Goal: Information Seeking & Learning: Learn about a topic

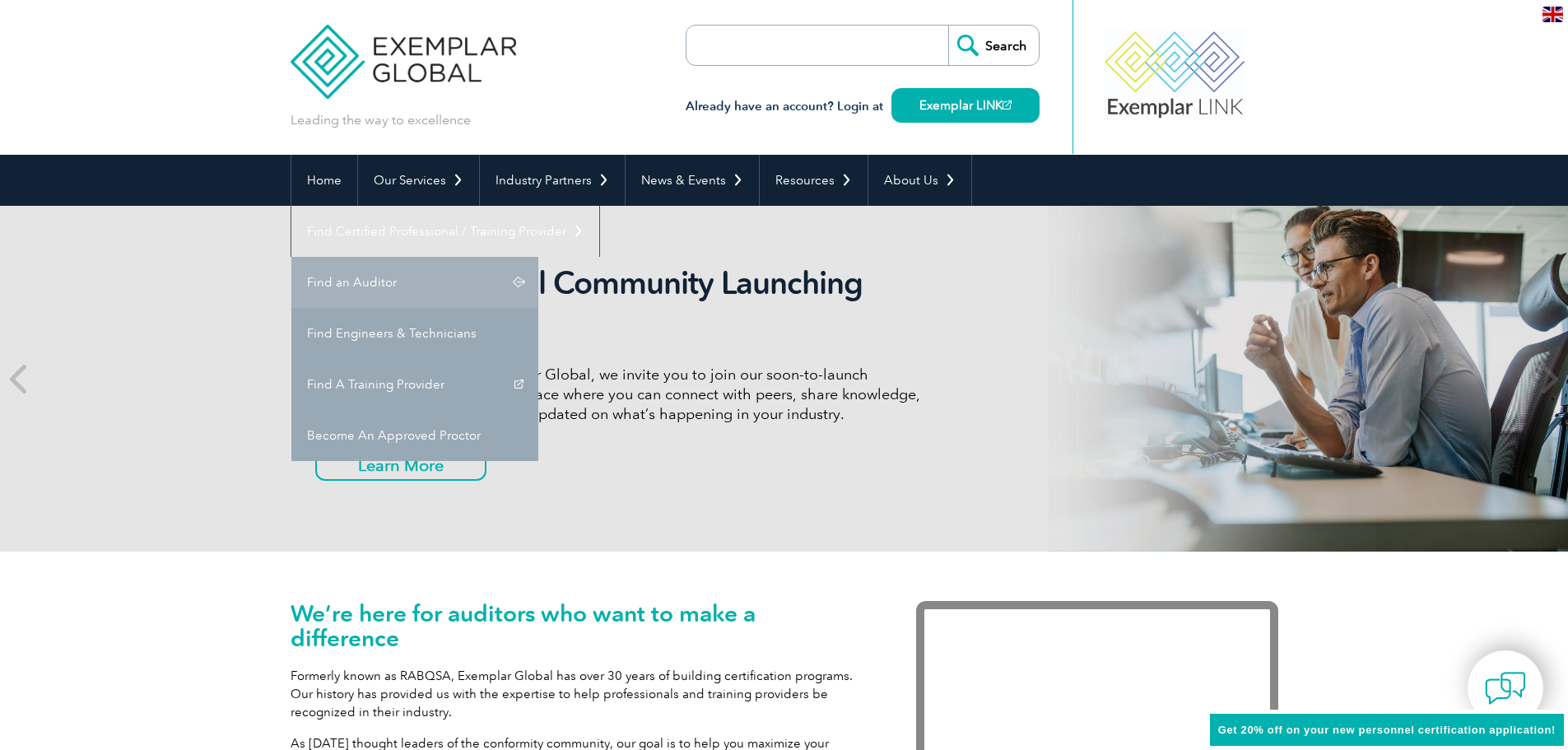
click at [538, 257] on link "Find an Auditor" at bounding box center [415, 282] width 247 height 51
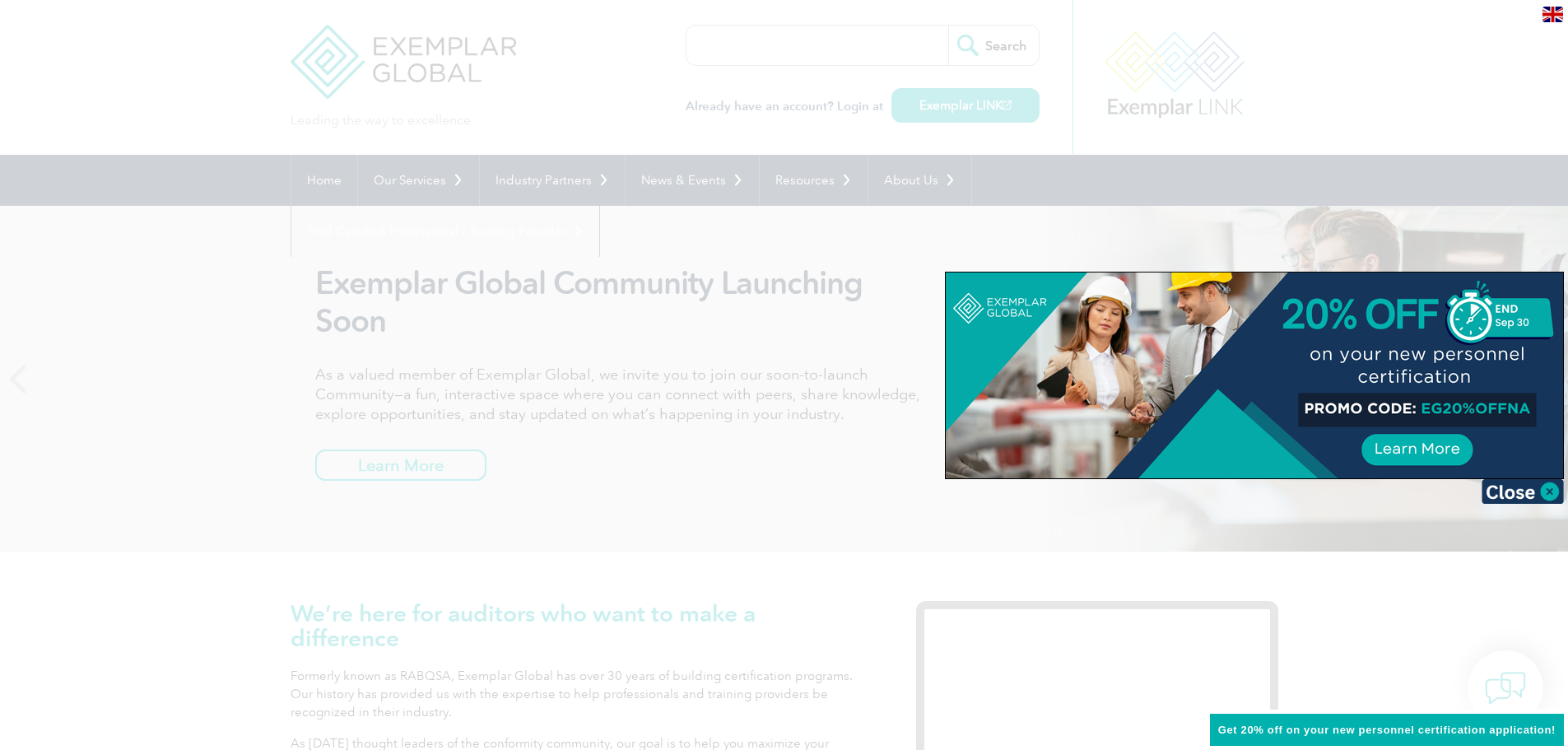
click at [1053, 197] on div at bounding box center [784, 375] width 1568 height 750
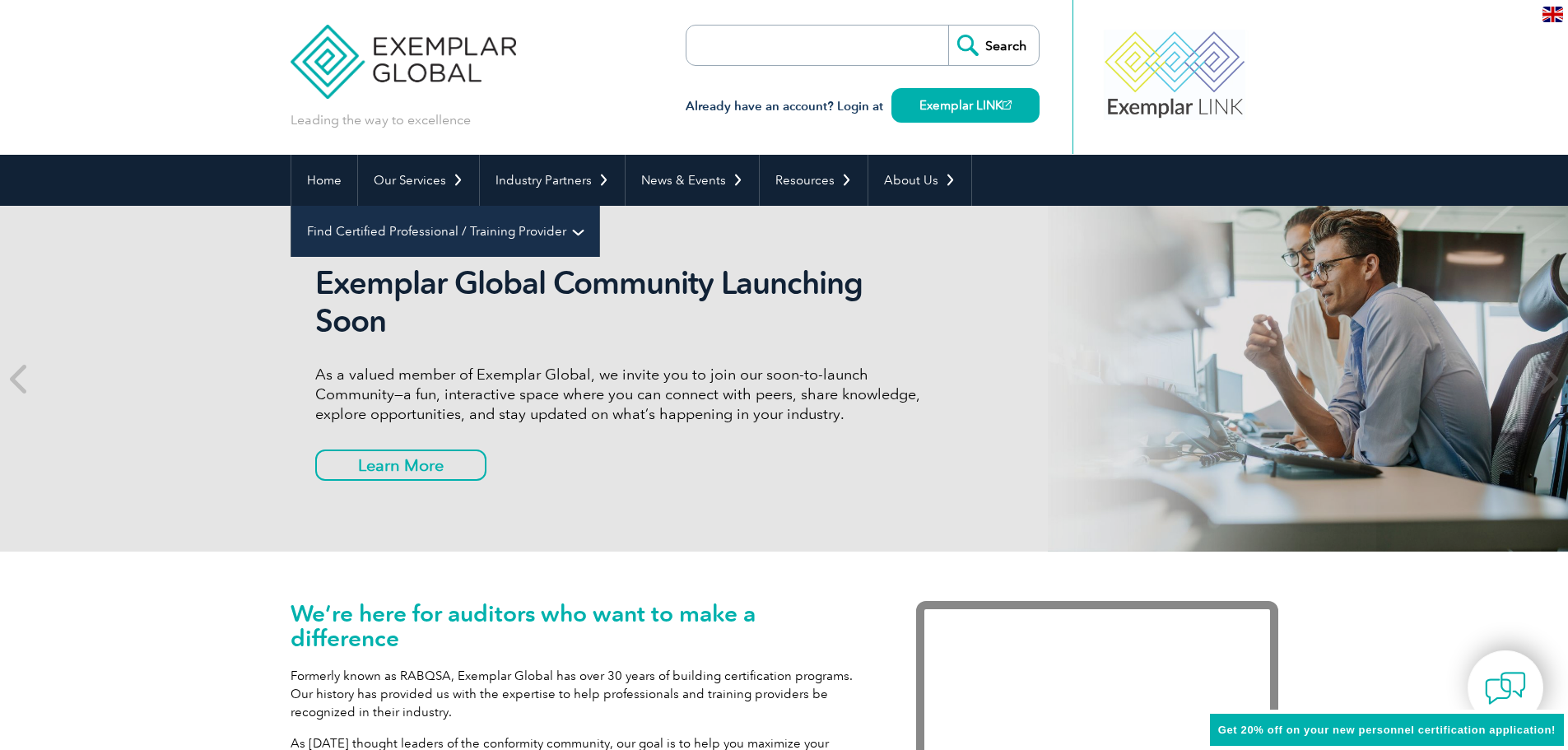
click at [599, 206] on link "Find Certified Professional / Training Provider" at bounding box center [446, 231] width 308 height 51
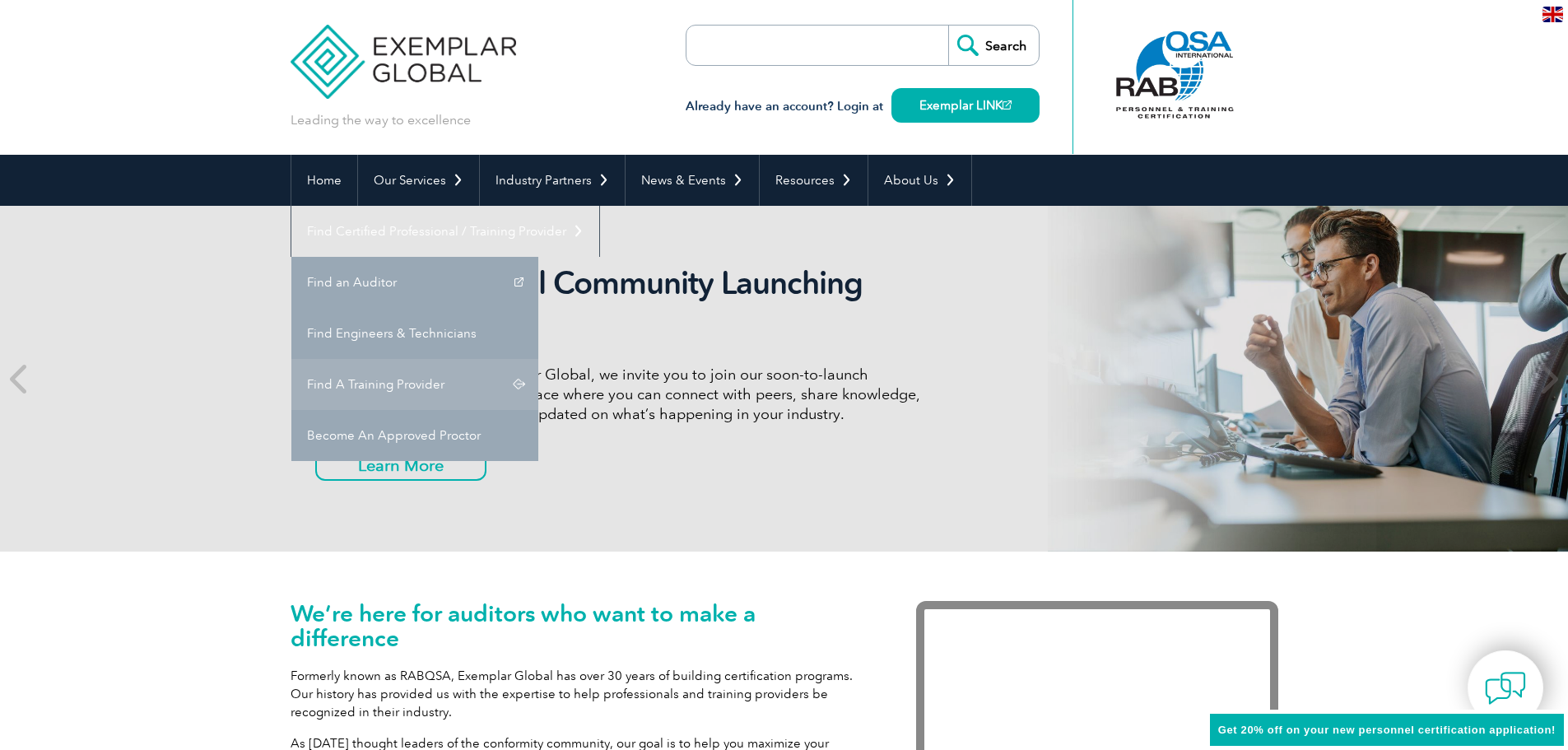
click at [538, 359] on link "Find A Training Provider" at bounding box center [415, 384] width 247 height 51
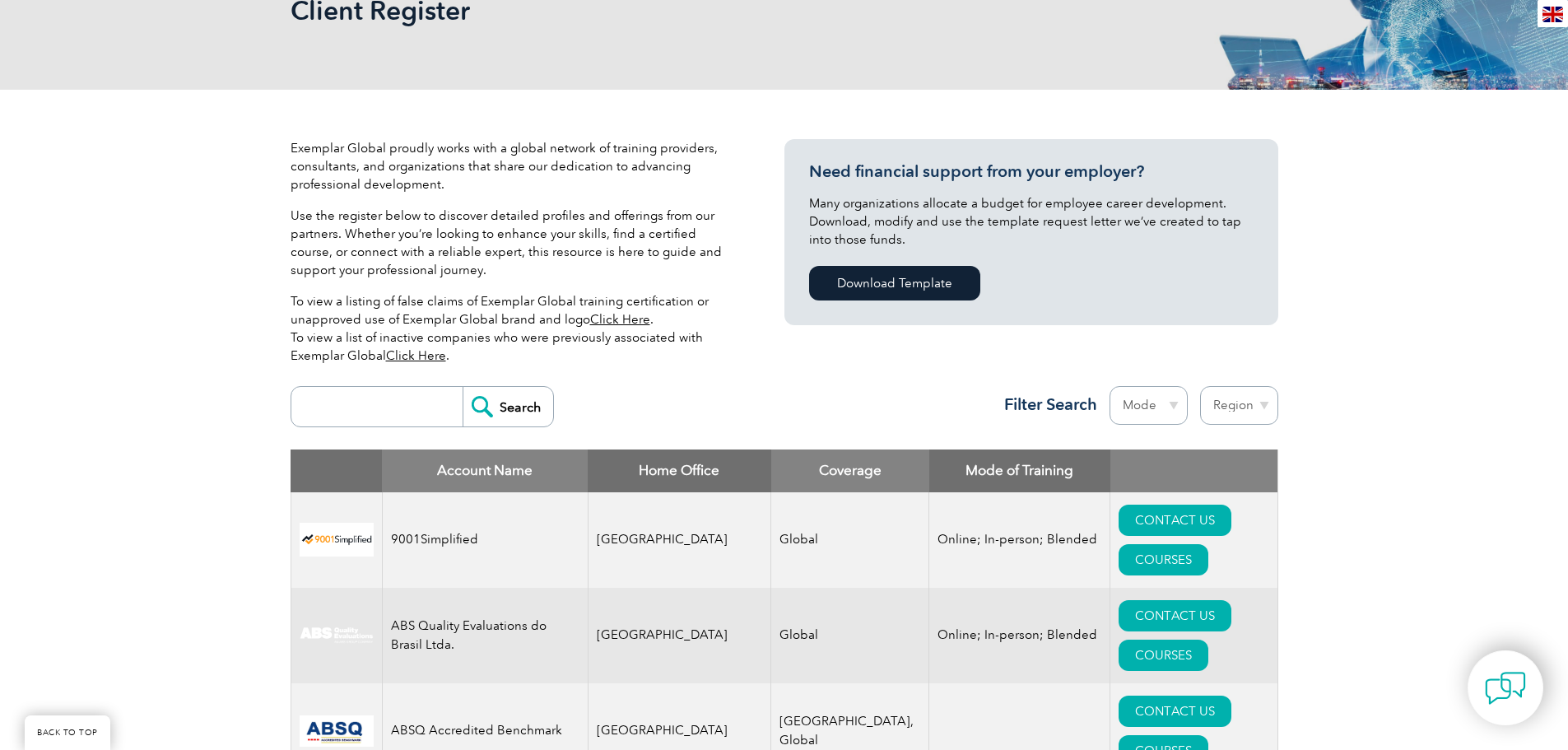
scroll to position [550, 0]
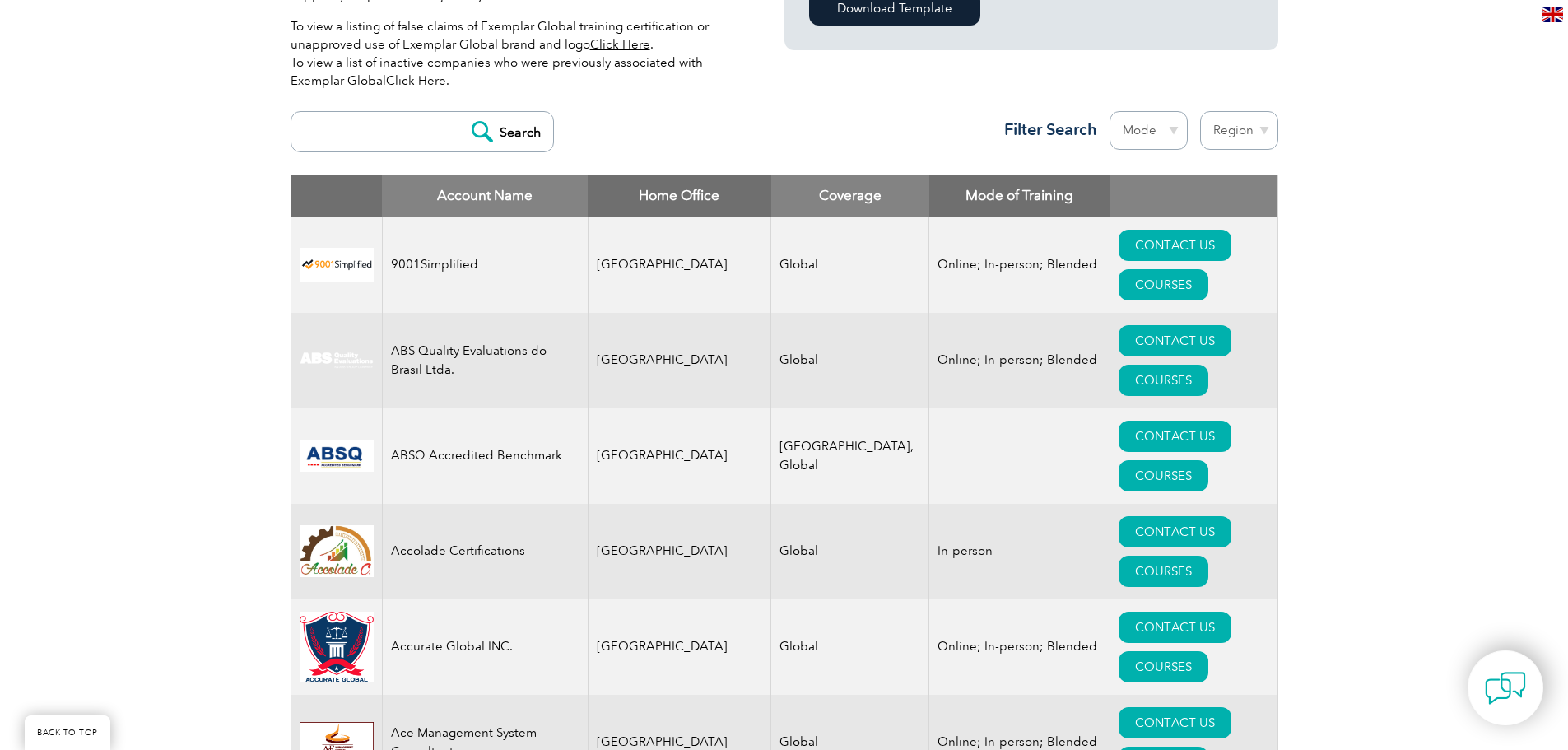
click at [347, 117] on input "search" at bounding box center [380, 132] width 163 height 40
type input "turkey"
click at [519, 126] on input "Search" at bounding box center [508, 132] width 91 height 40
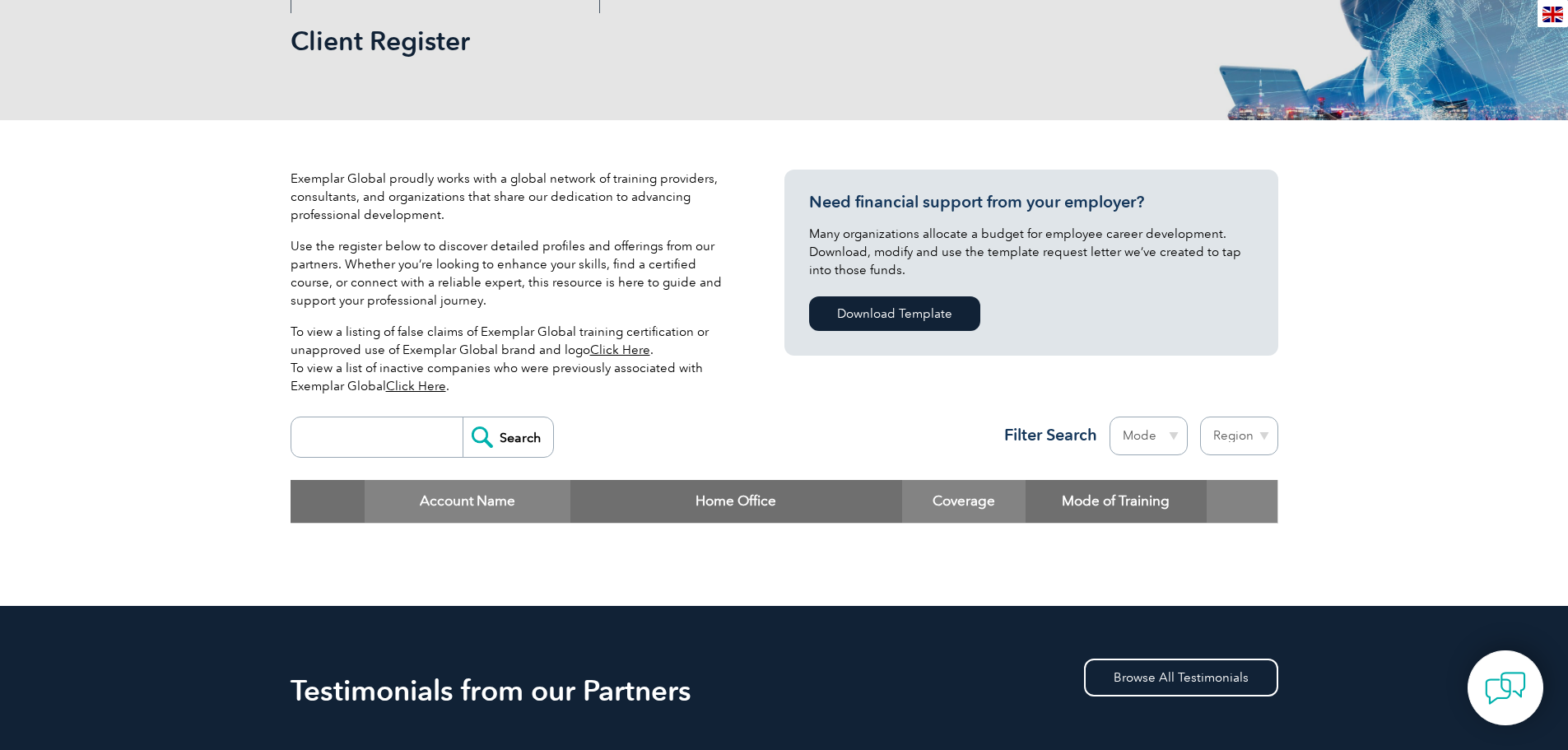
scroll to position [550, 0]
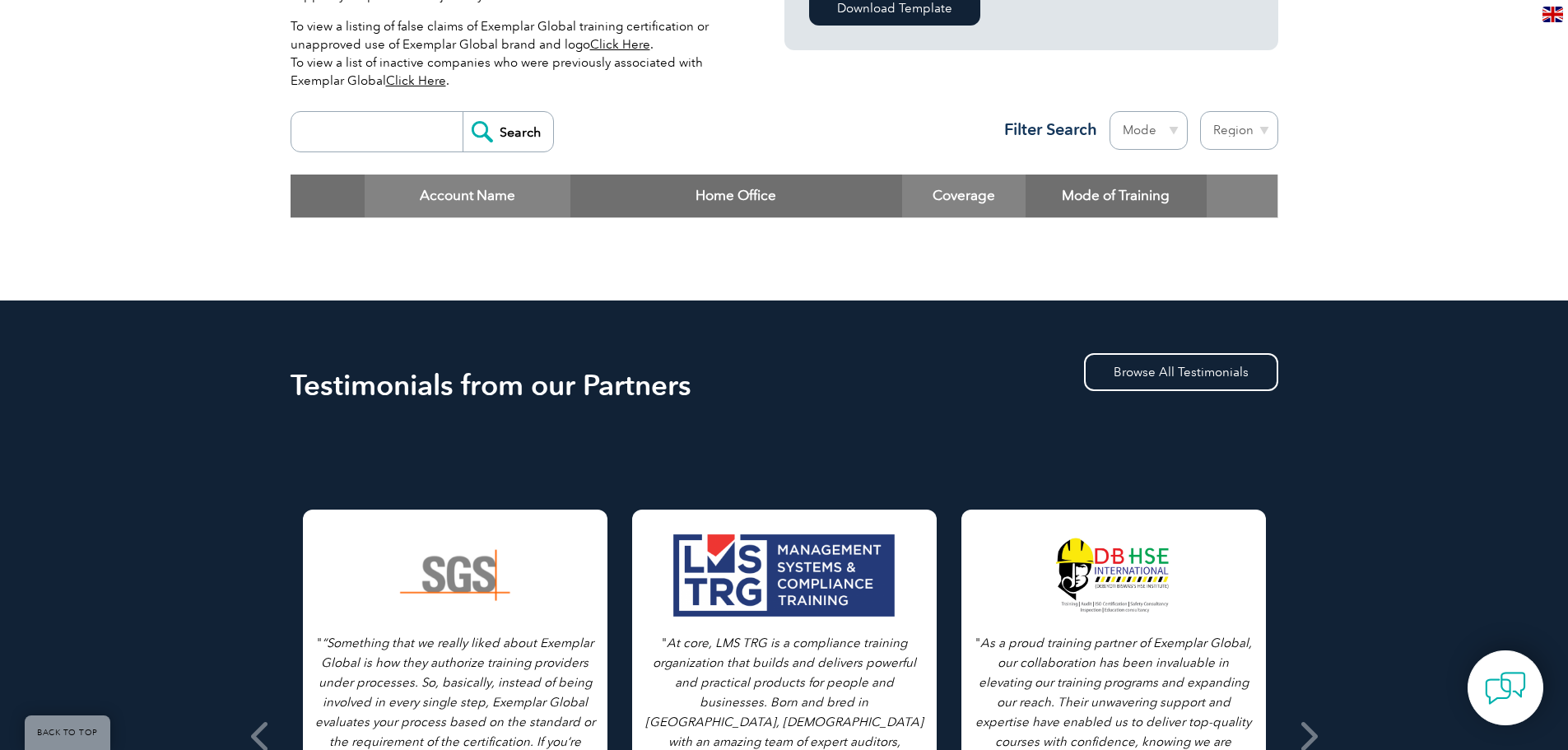
click at [379, 124] on input "search" at bounding box center [380, 132] width 163 height 40
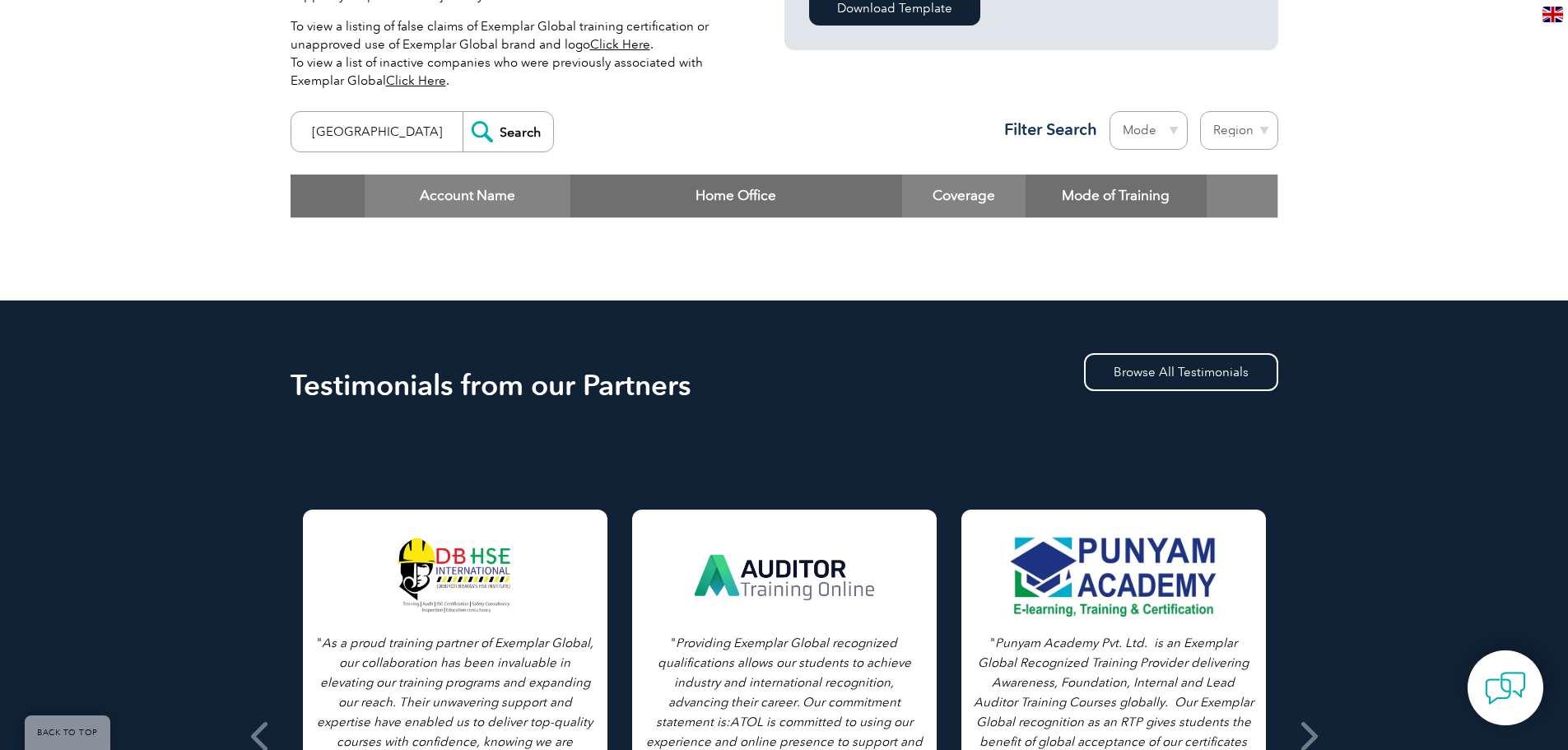
type input "türkiye"
click at [463, 112] on input "Search" at bounding box center [508, 132] width 91 height 40
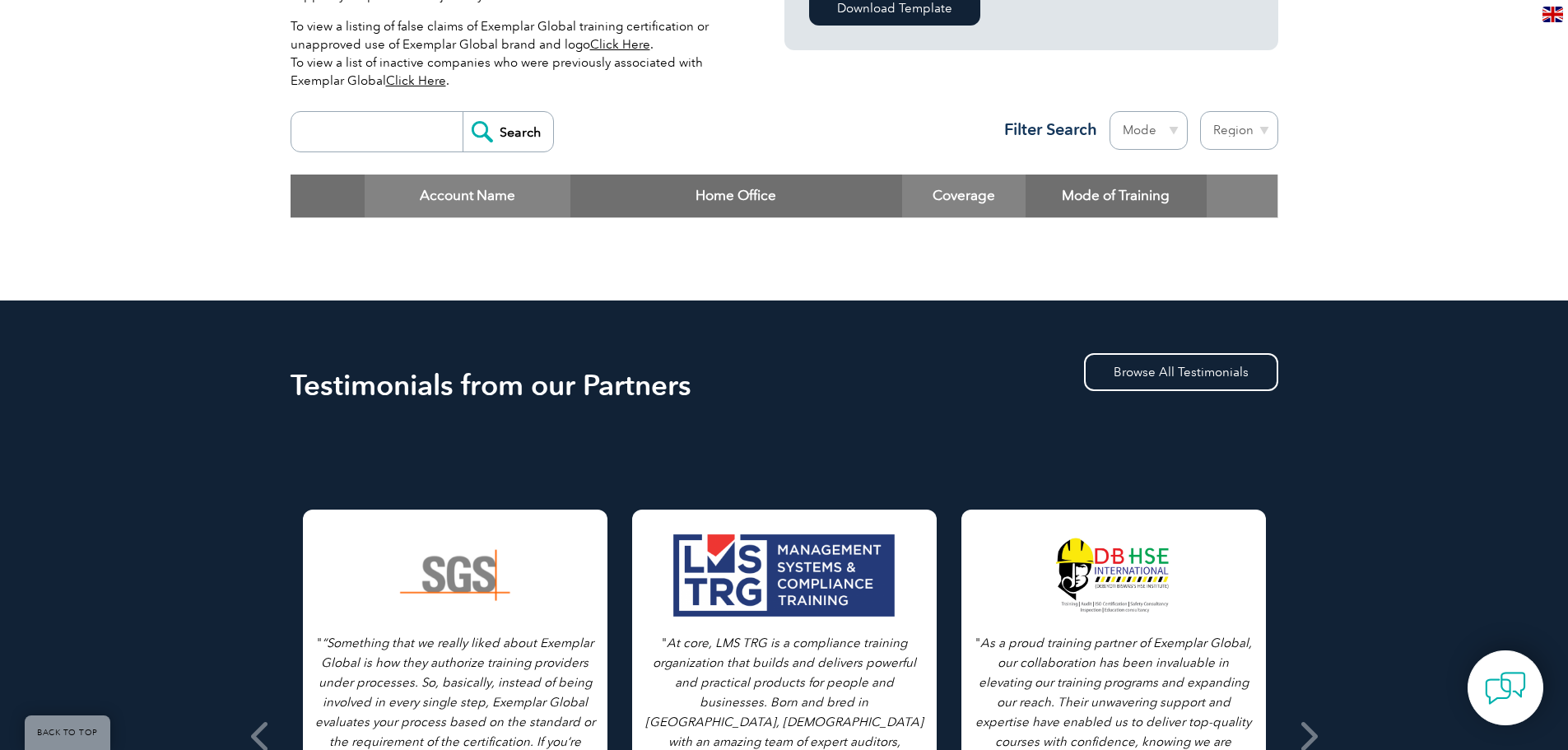
scroll to position [274, 0]
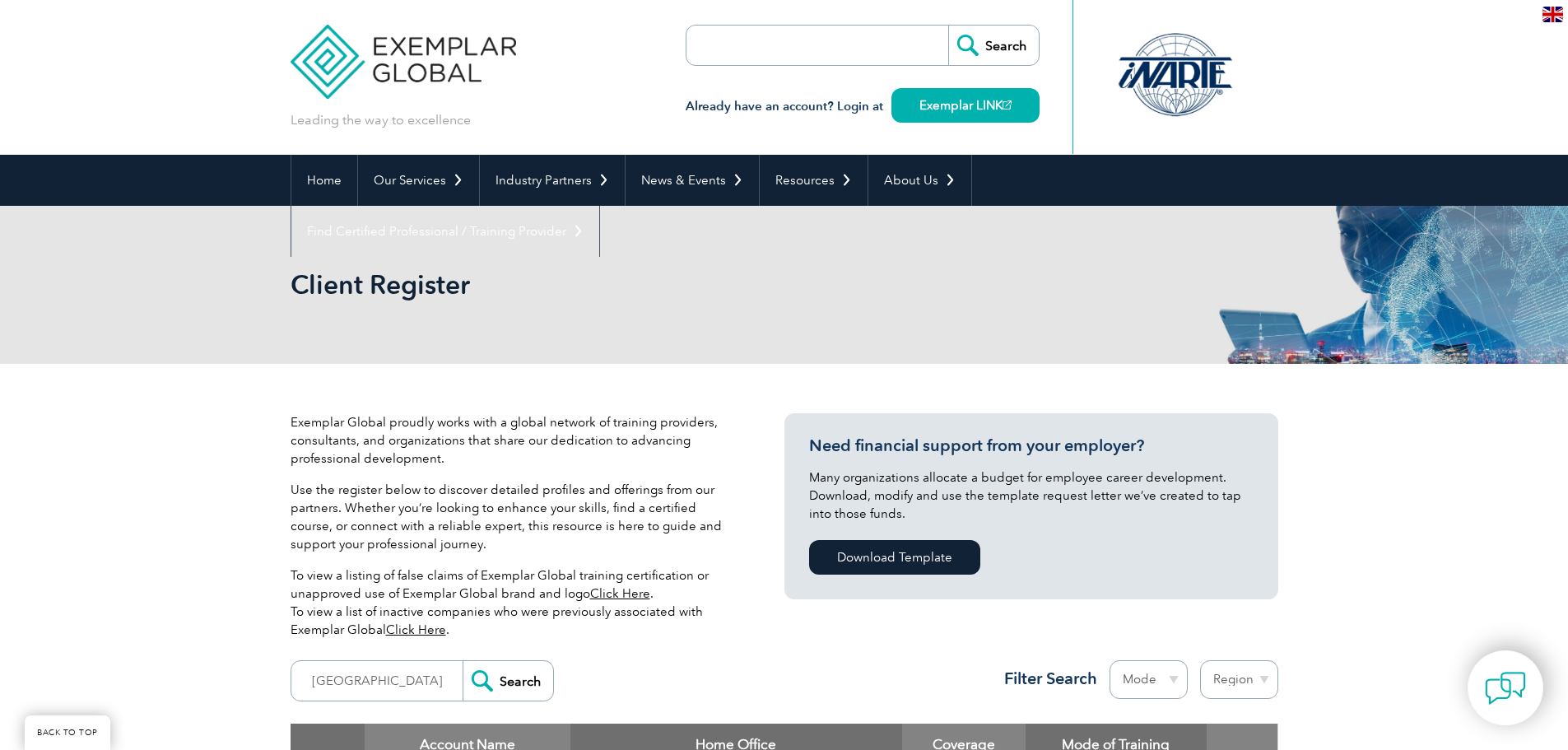
scroll to position [550, 0]
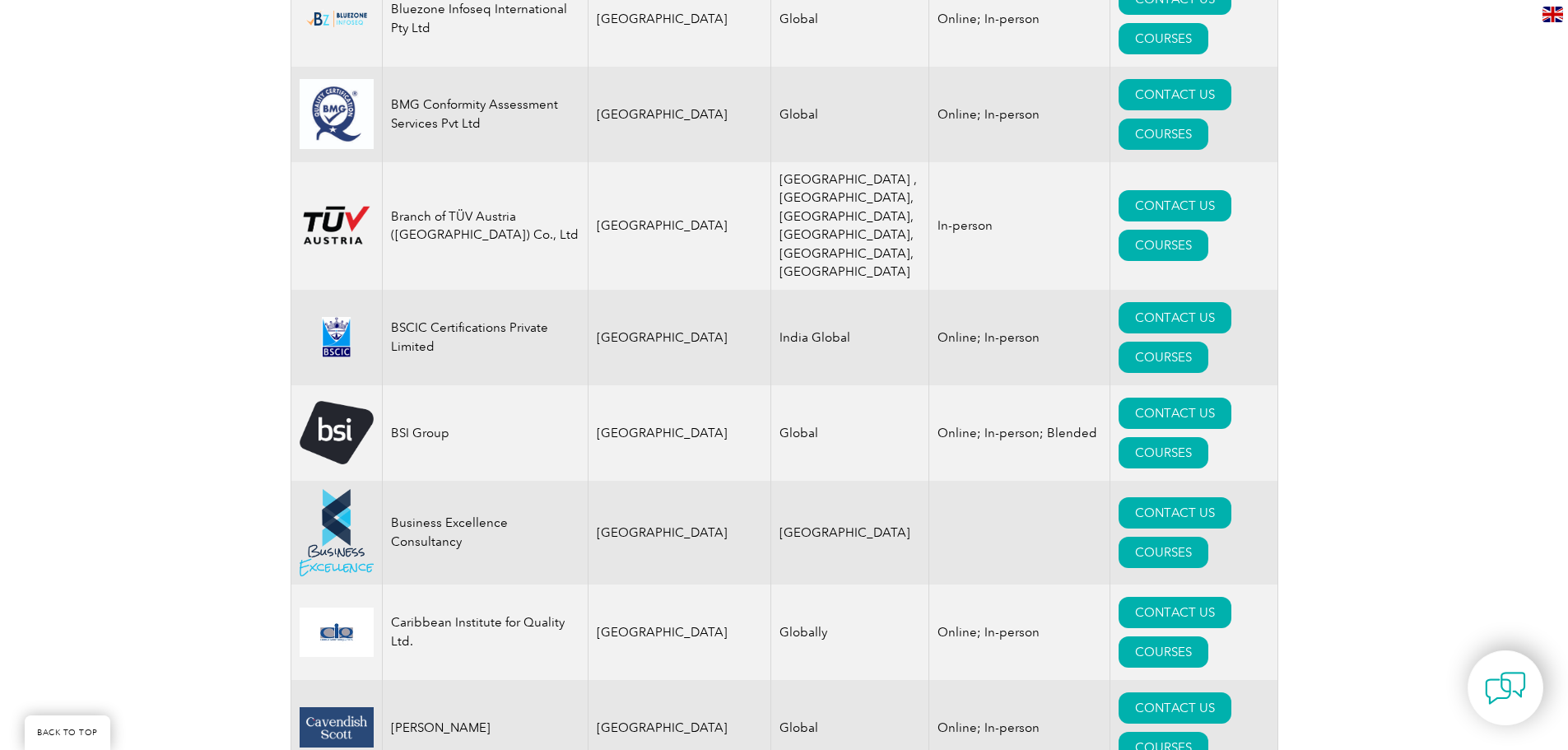
scroll to position [3900, 0]
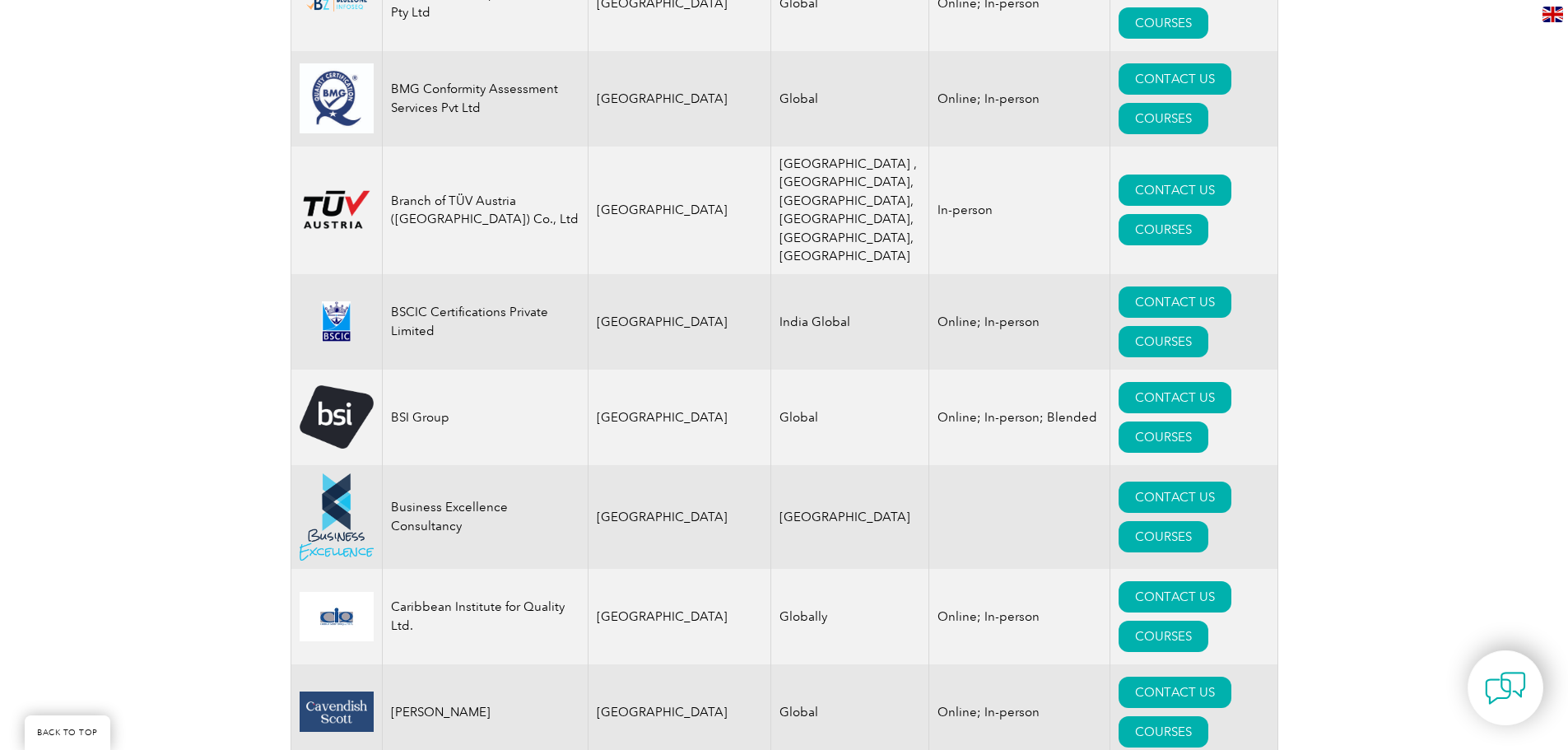
drag, startPoint x: 391, startPoint y: 486, endPoint x: 496, endPoint y: 486, distance: 105.0
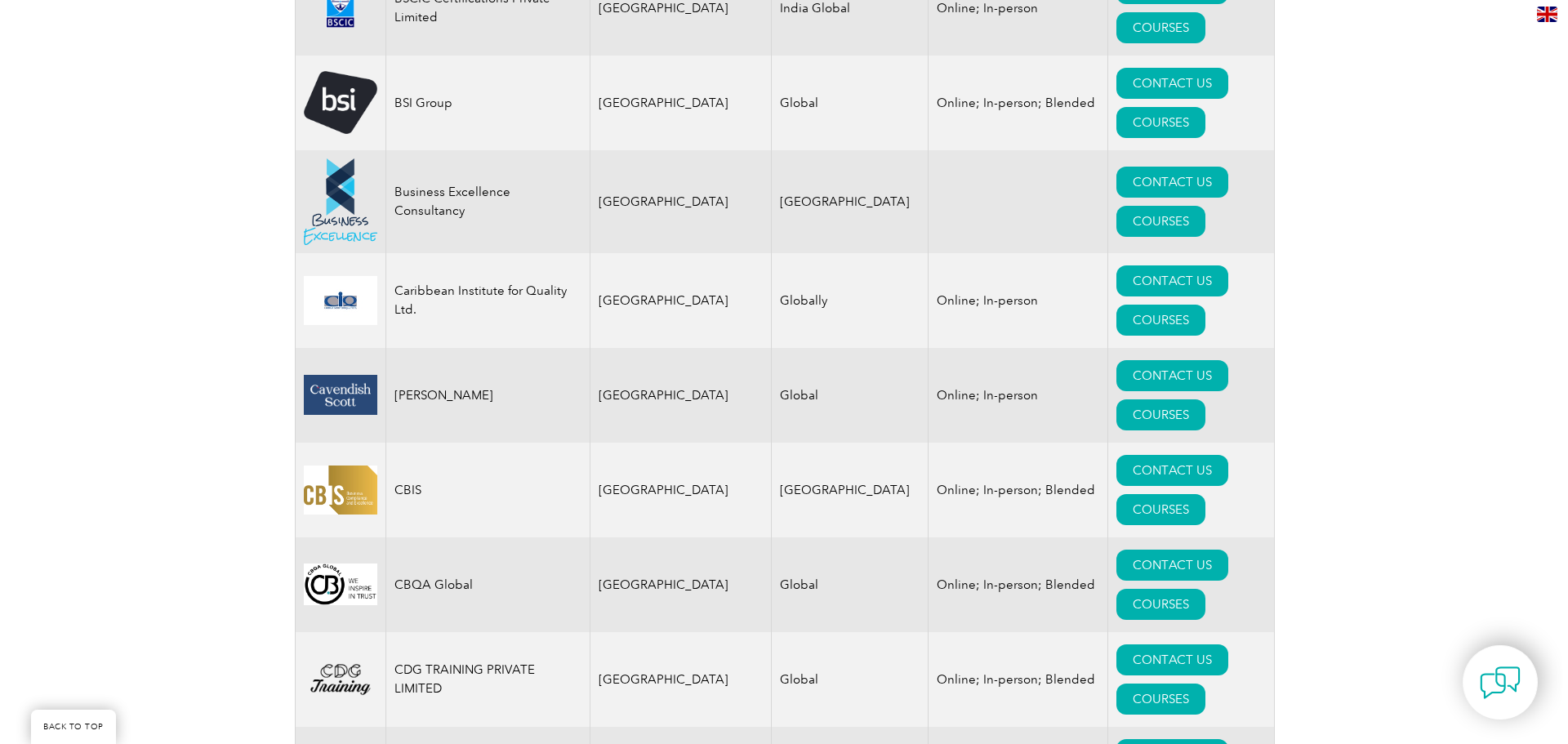
scroll to position [4177, 0]
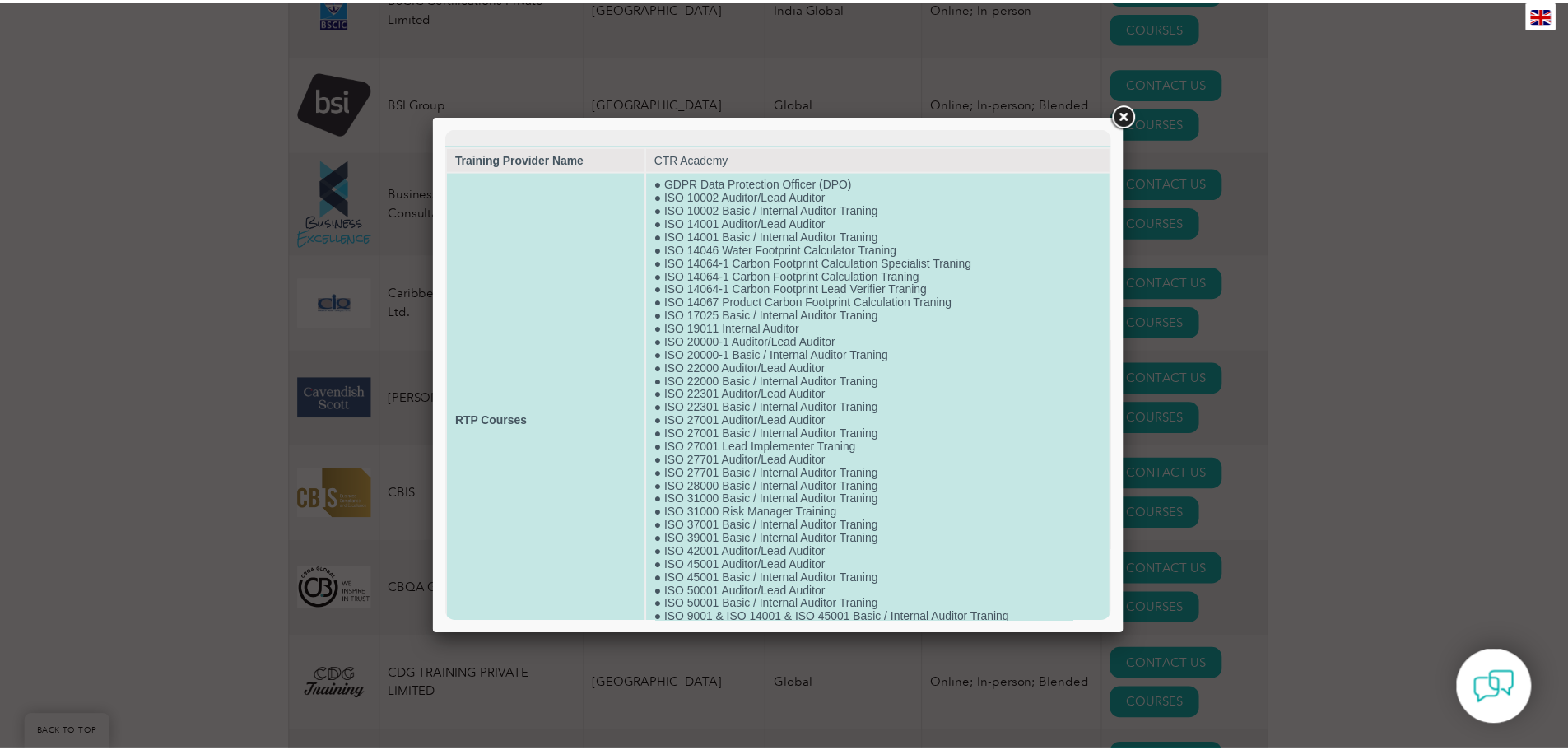
scroll to position [74, 0]
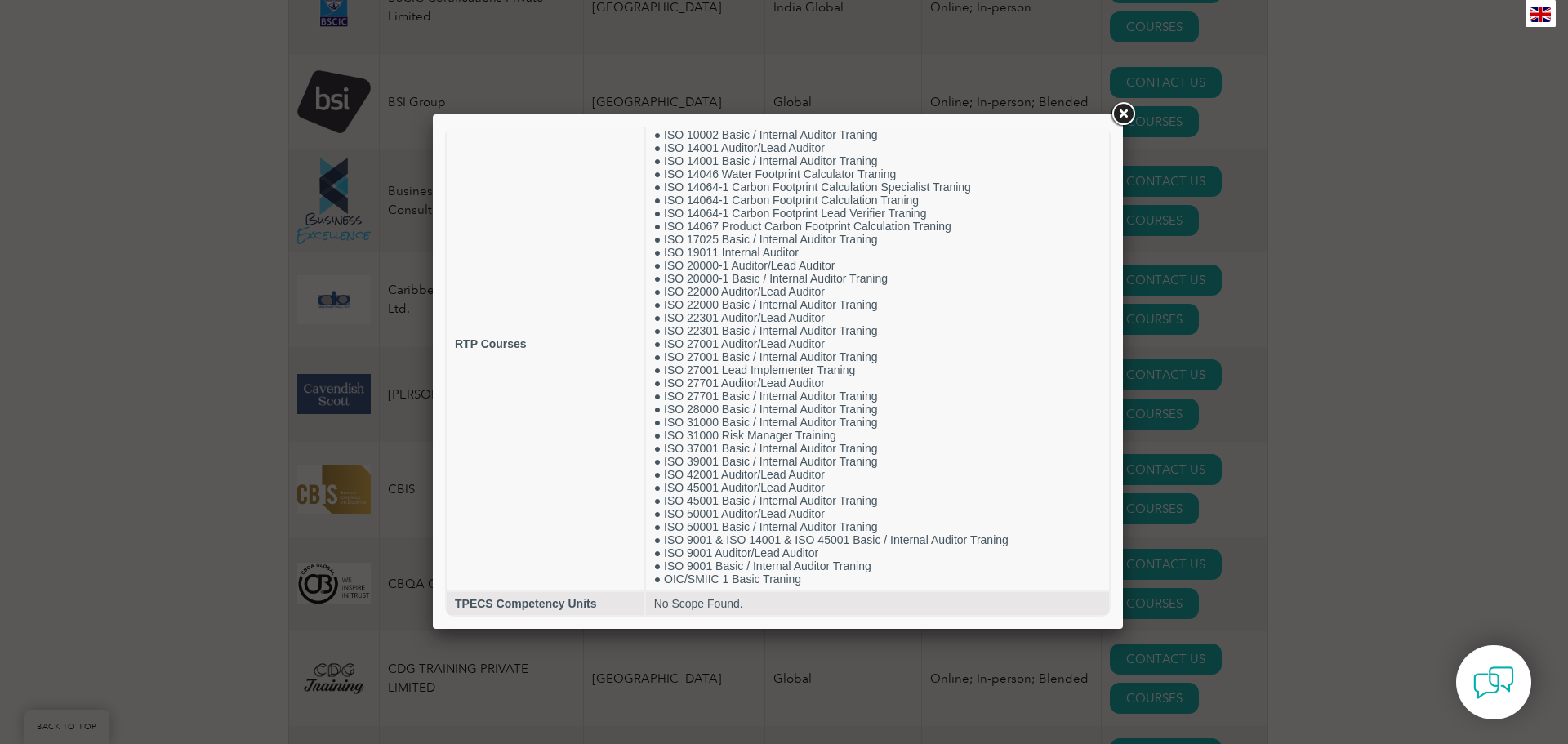
click at [1124, 111] on link at bounding box center [1122, 113] width 29 height 29
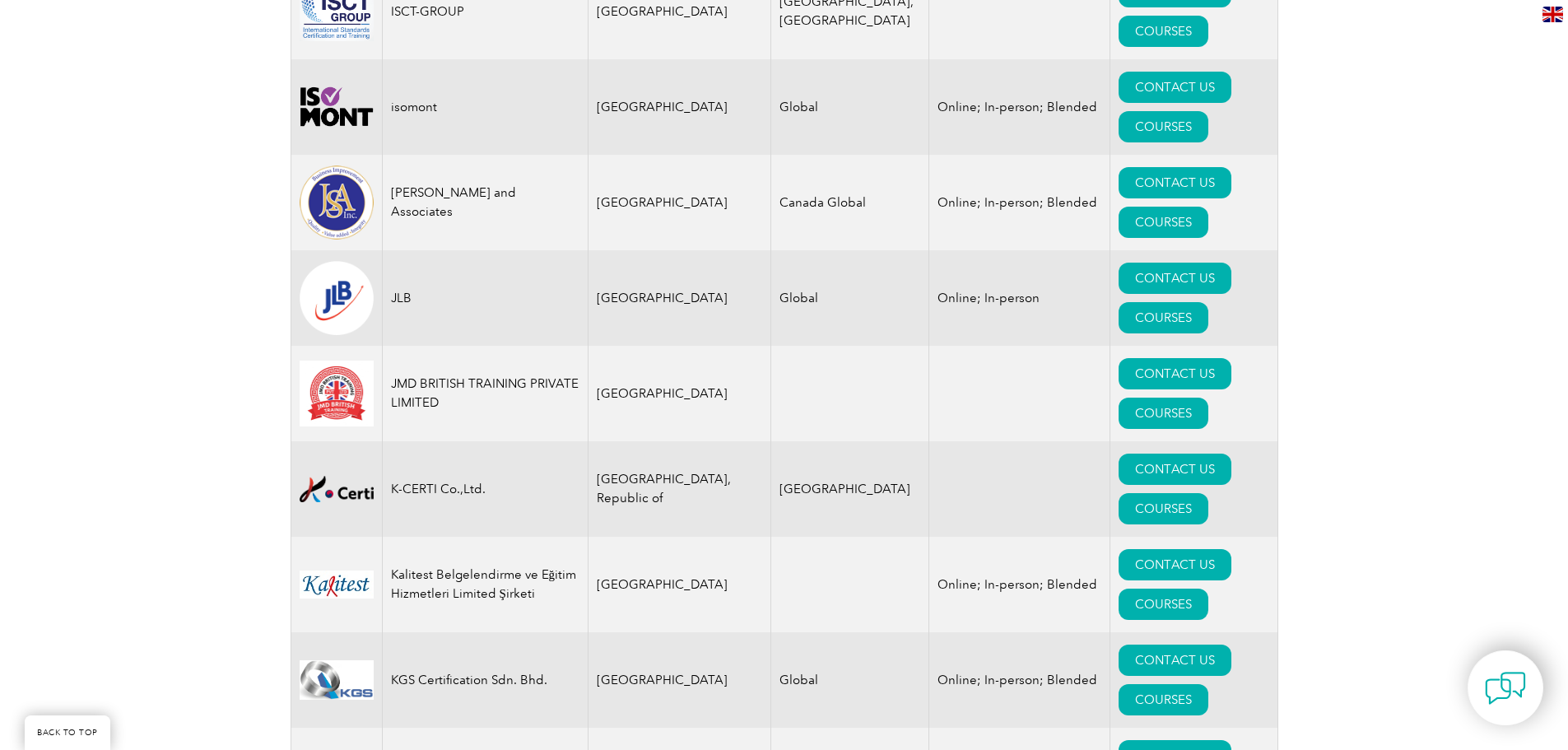
scroll to position [13353, 0]
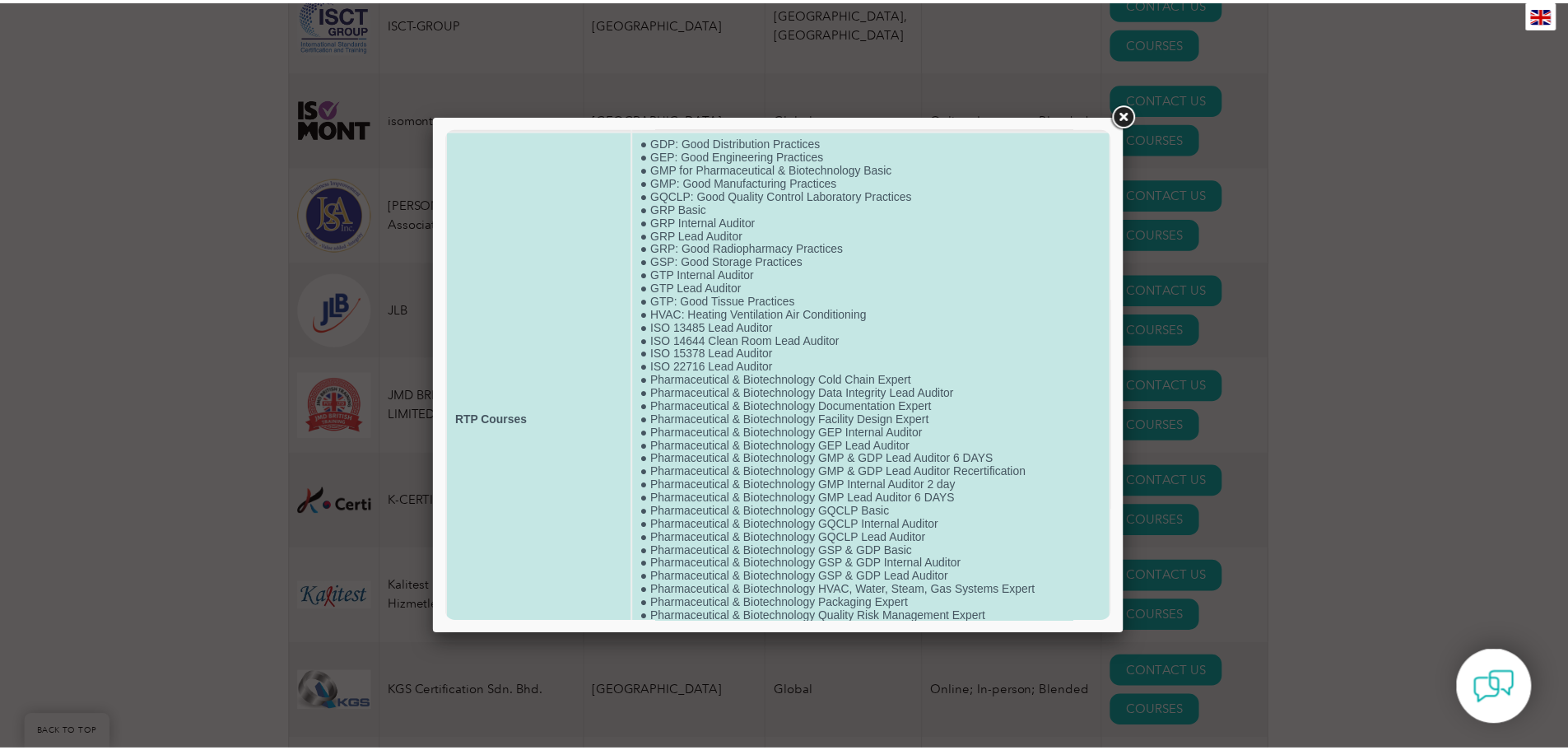
scroll to position [0, 0]
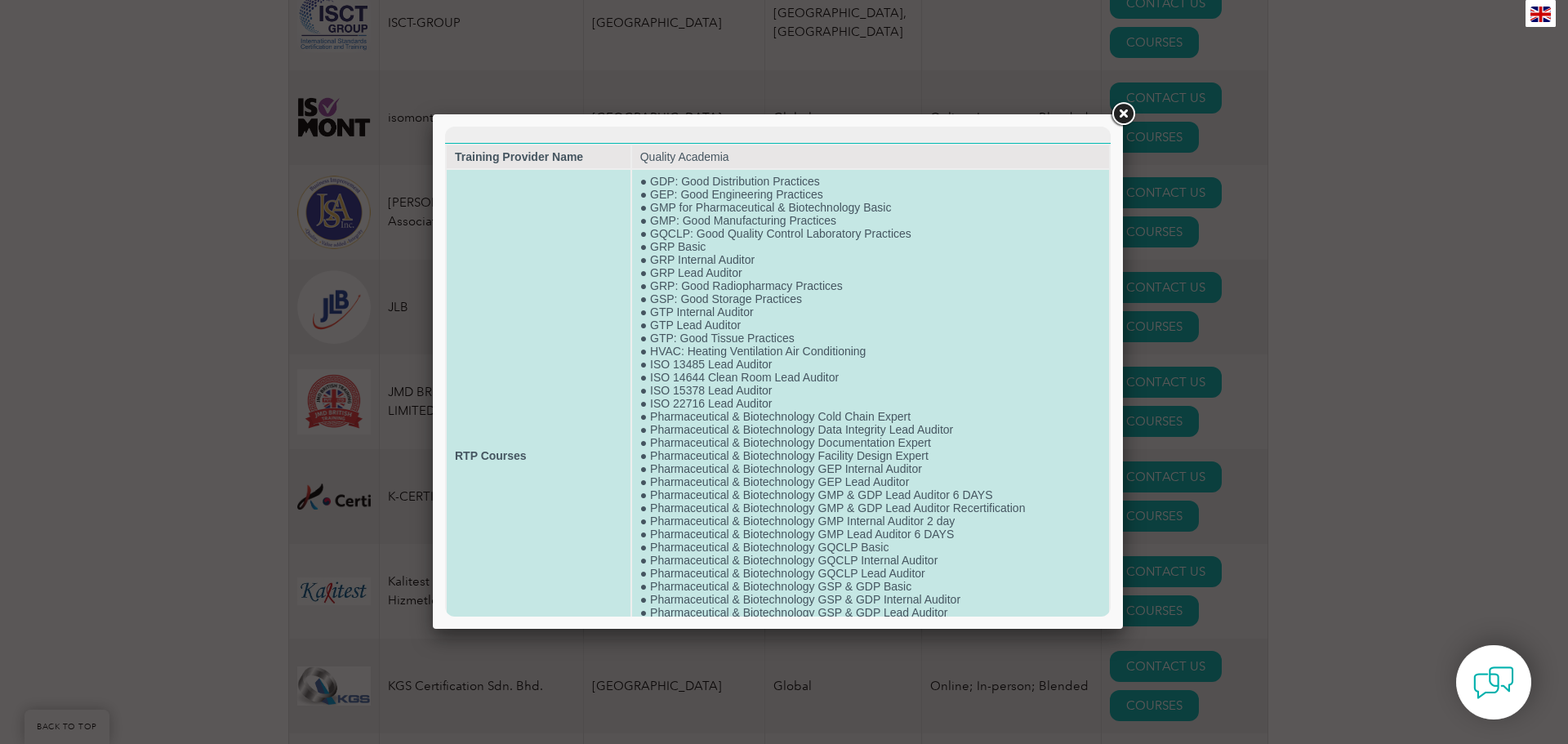
click at [494, 455] on strong "RTP Courses" at bounding box center [491, 456] width 72 height 13
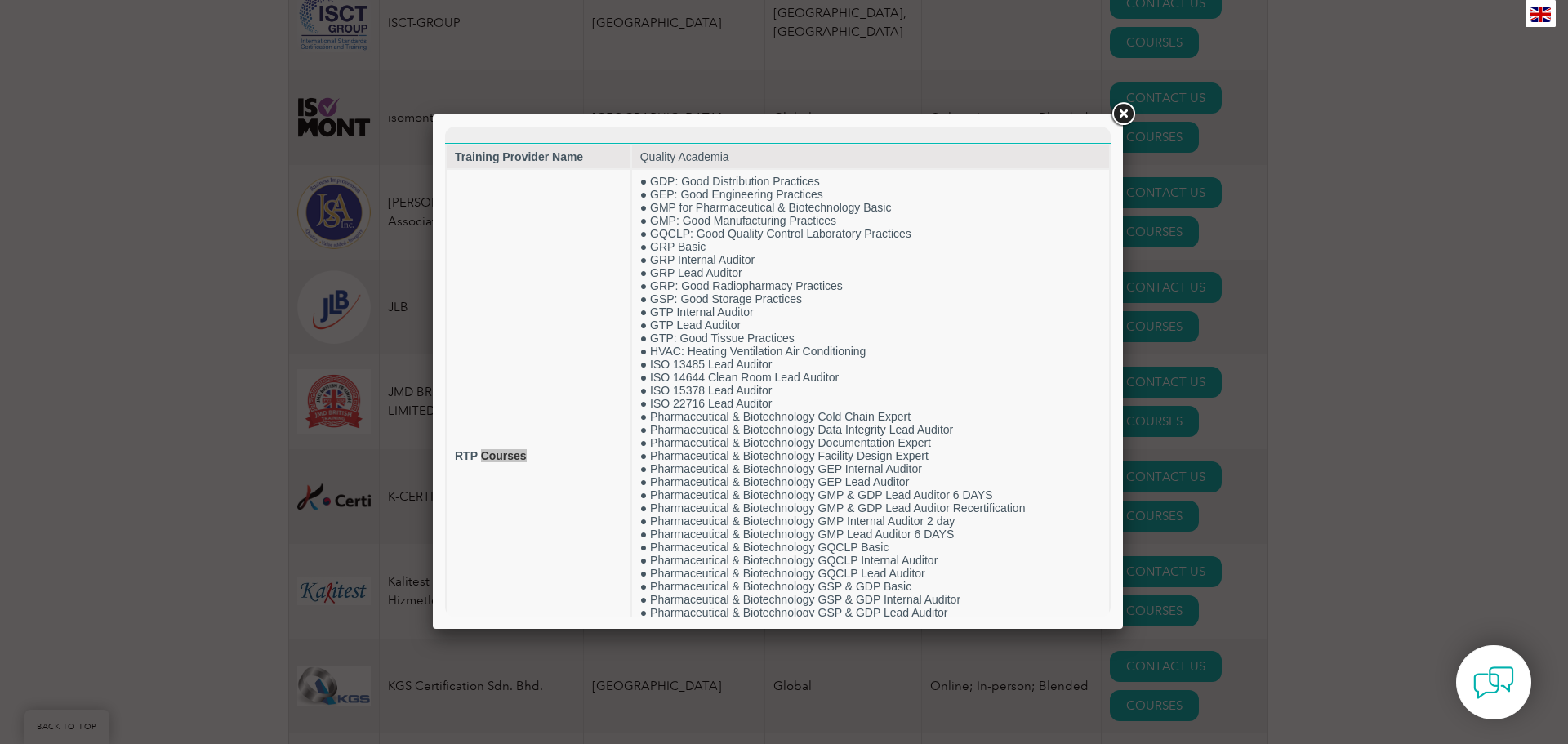
click at [1117, 114] on link at bounding box center [1122, 113] width 29 height 29
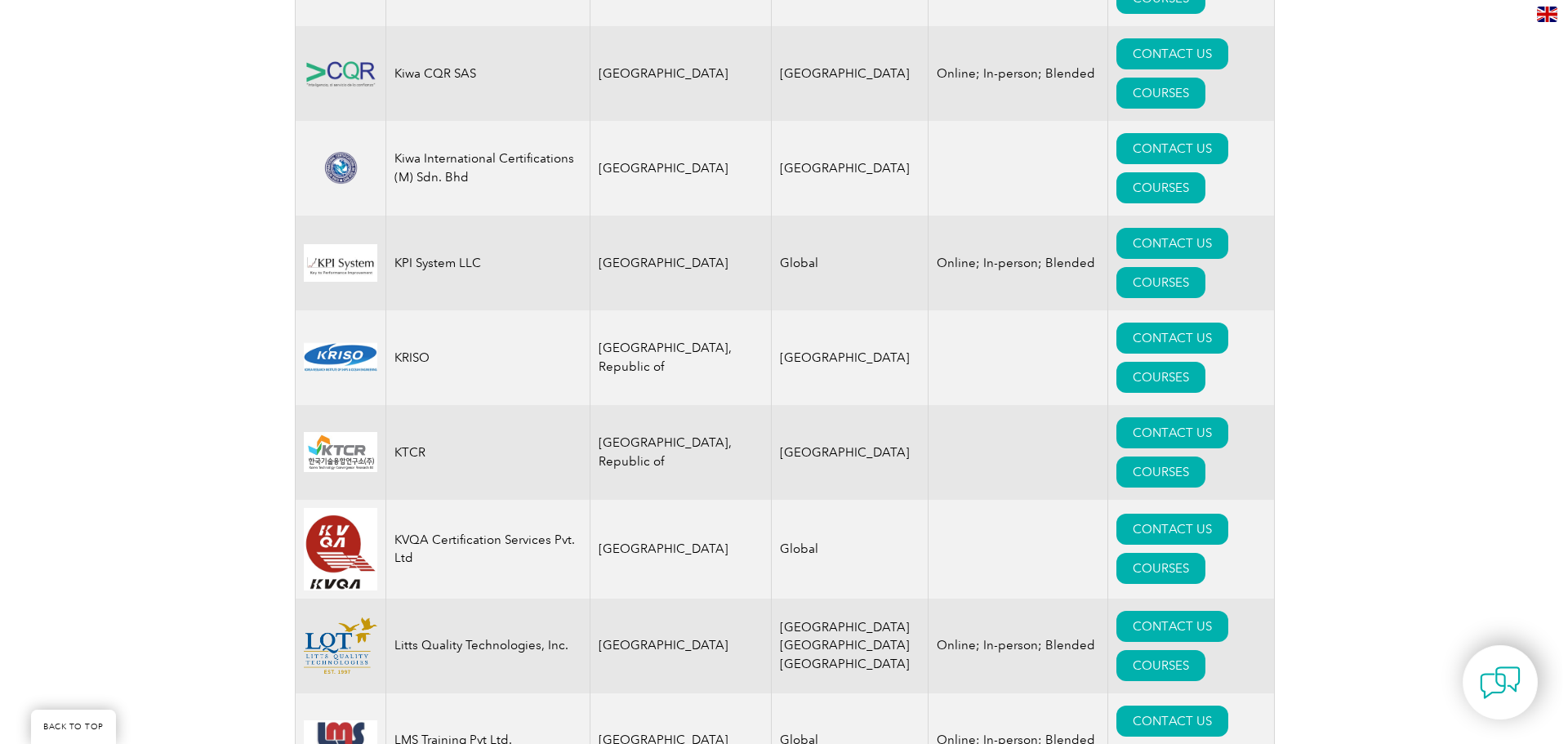
scroll to position [14098, 0]
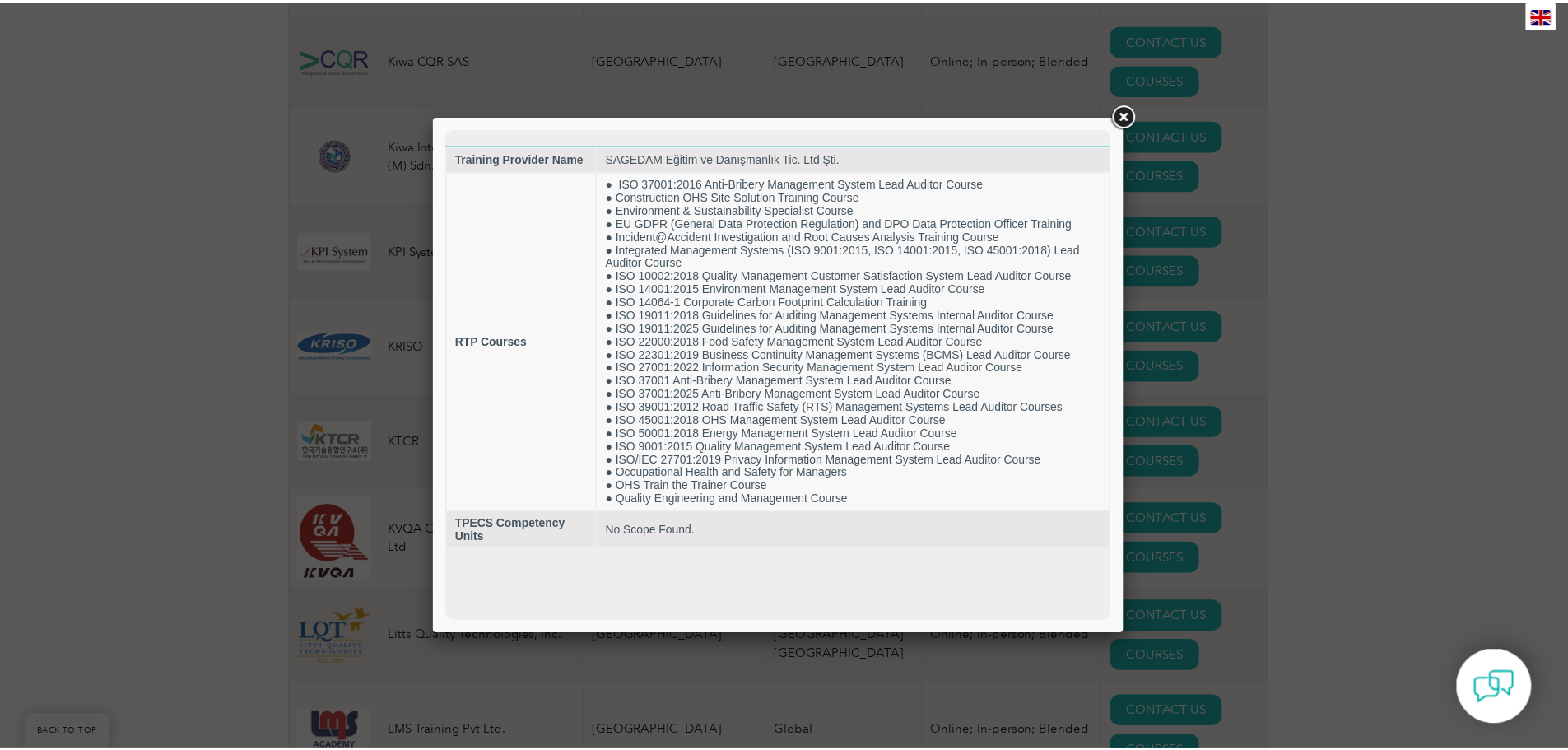
scroll to position [0, 0]
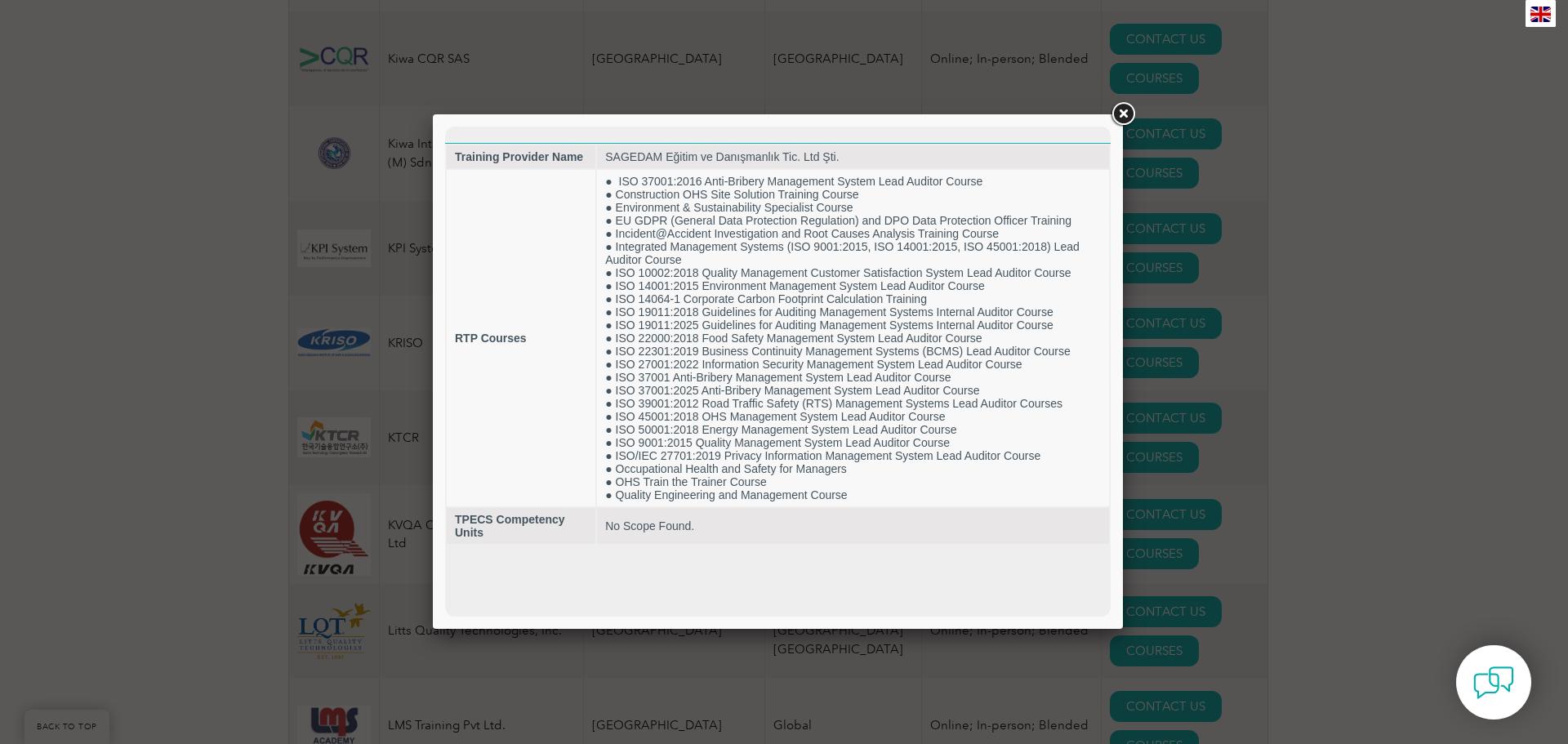
click at [1119, 116] on link at bounding box center [1122, 113] width 29 height 29
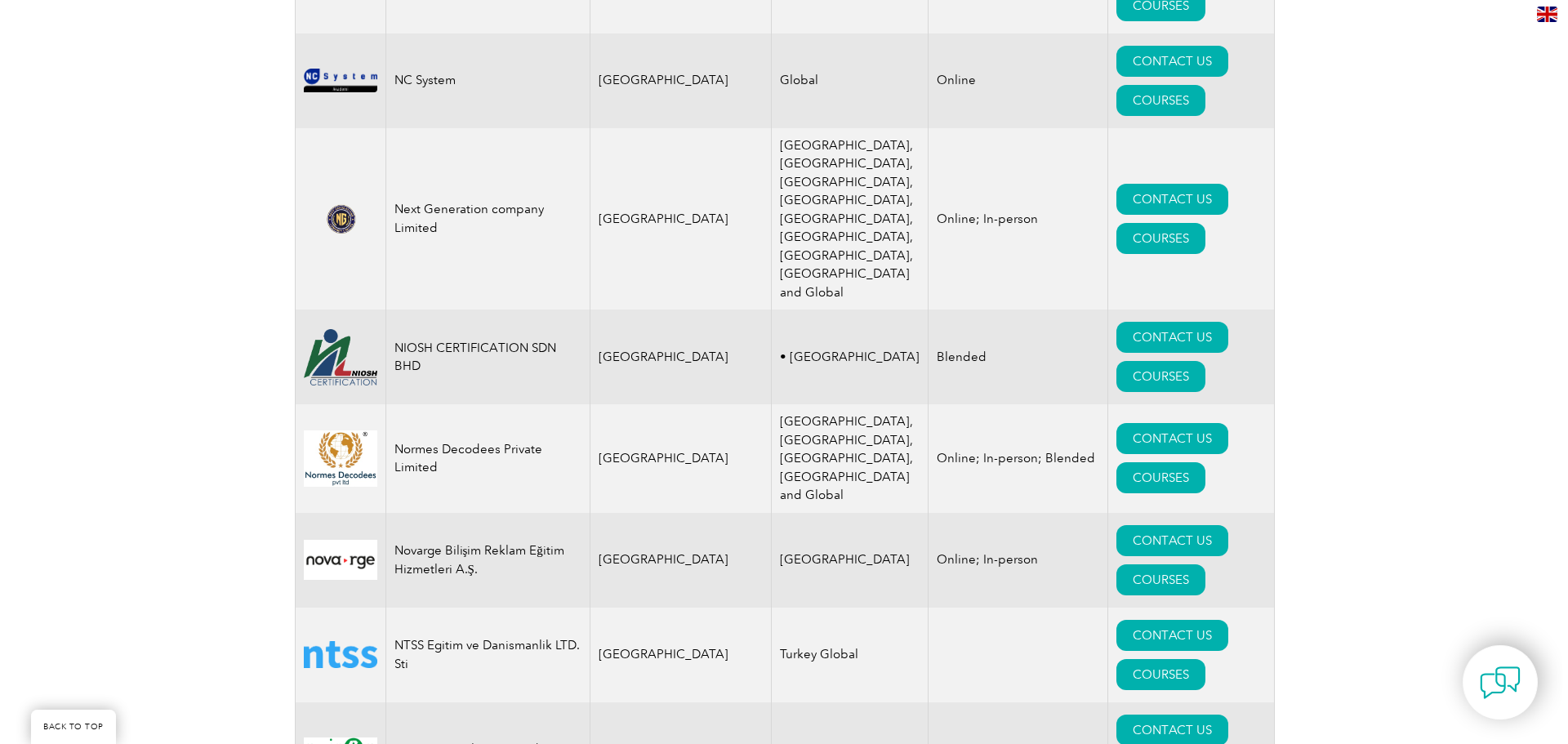
scroll to position [17093, 0]
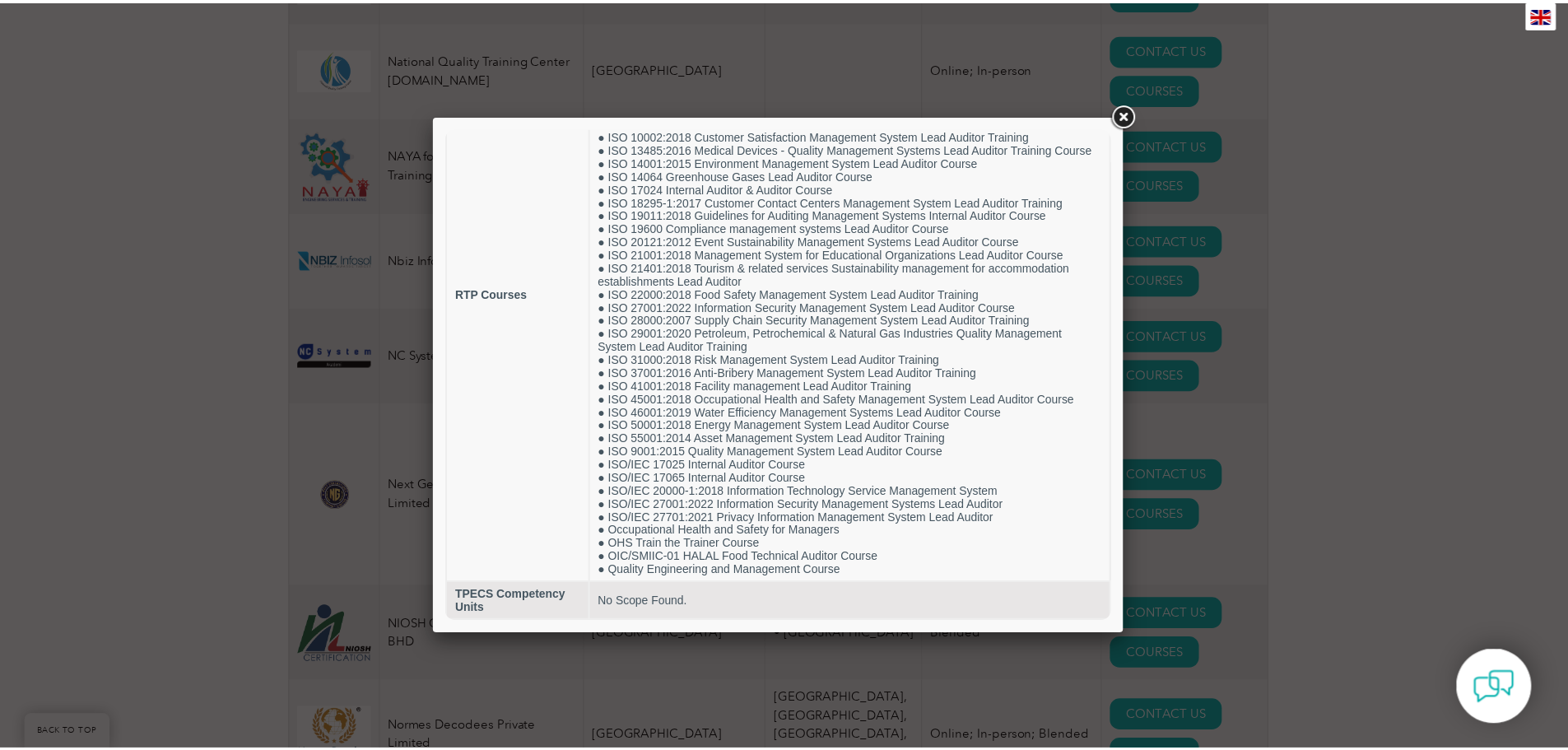
scroll to position [17266, 0]
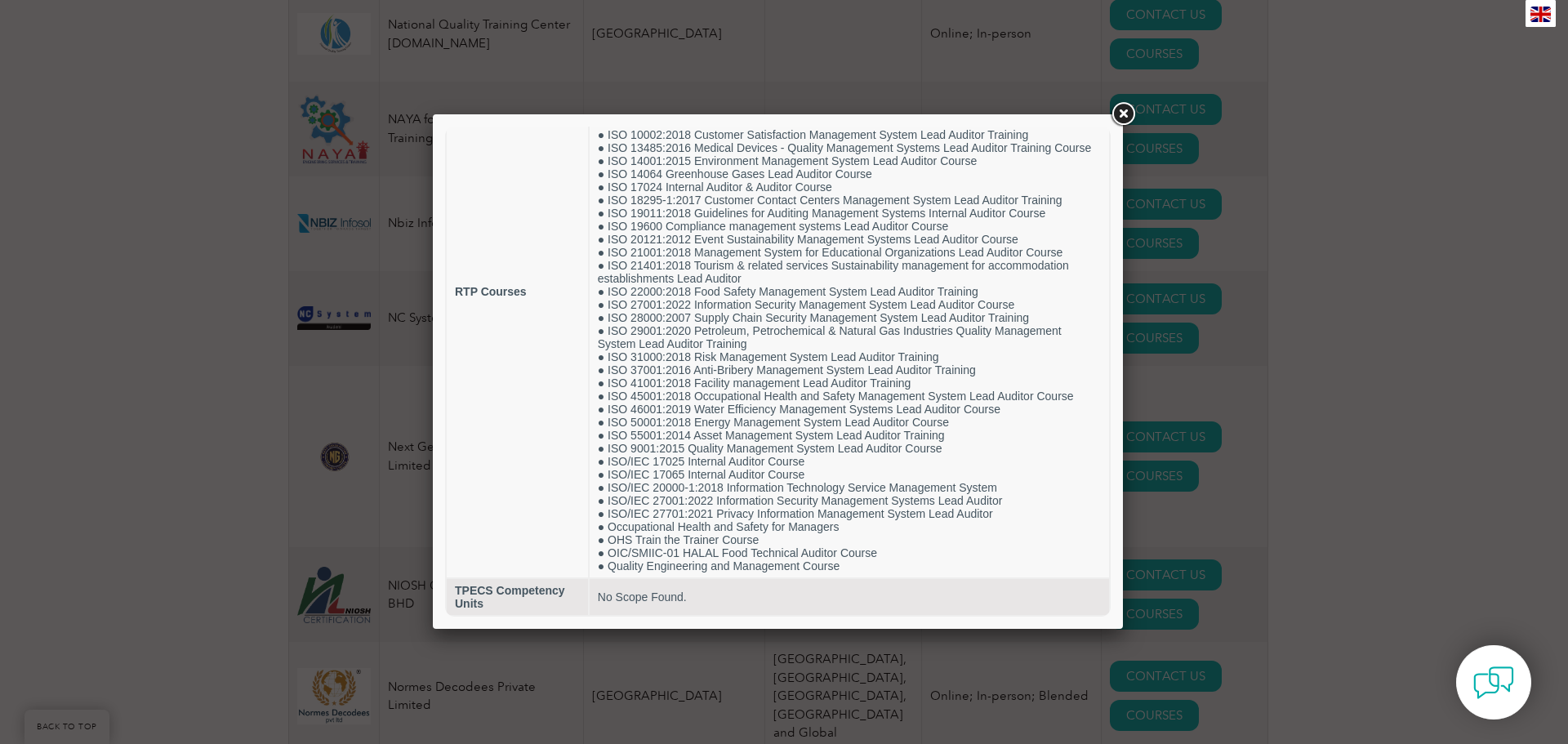
click at [1402, 296] on div at bounding box center [784, 372] width 1568 height 744
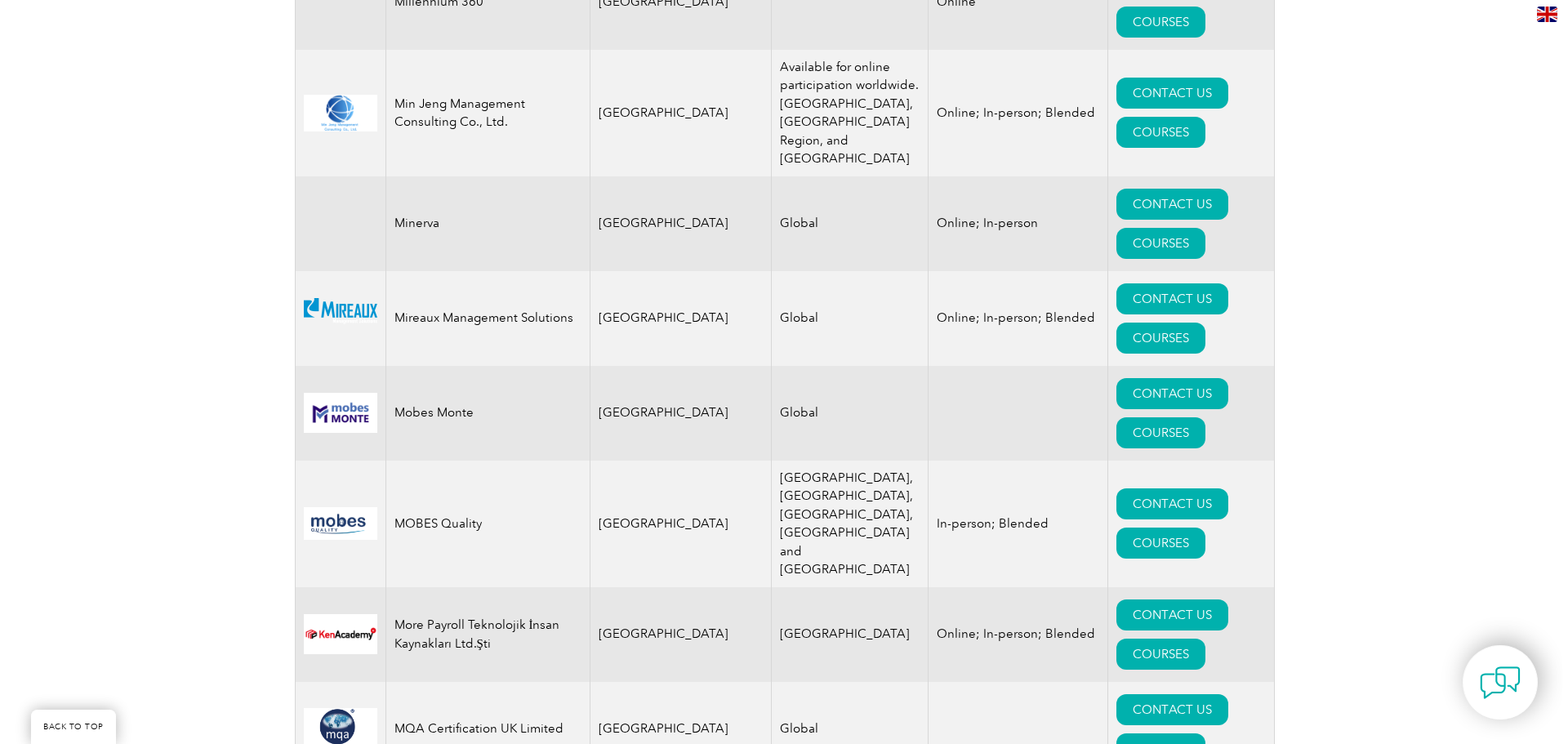
scroll to position [16038, 0]
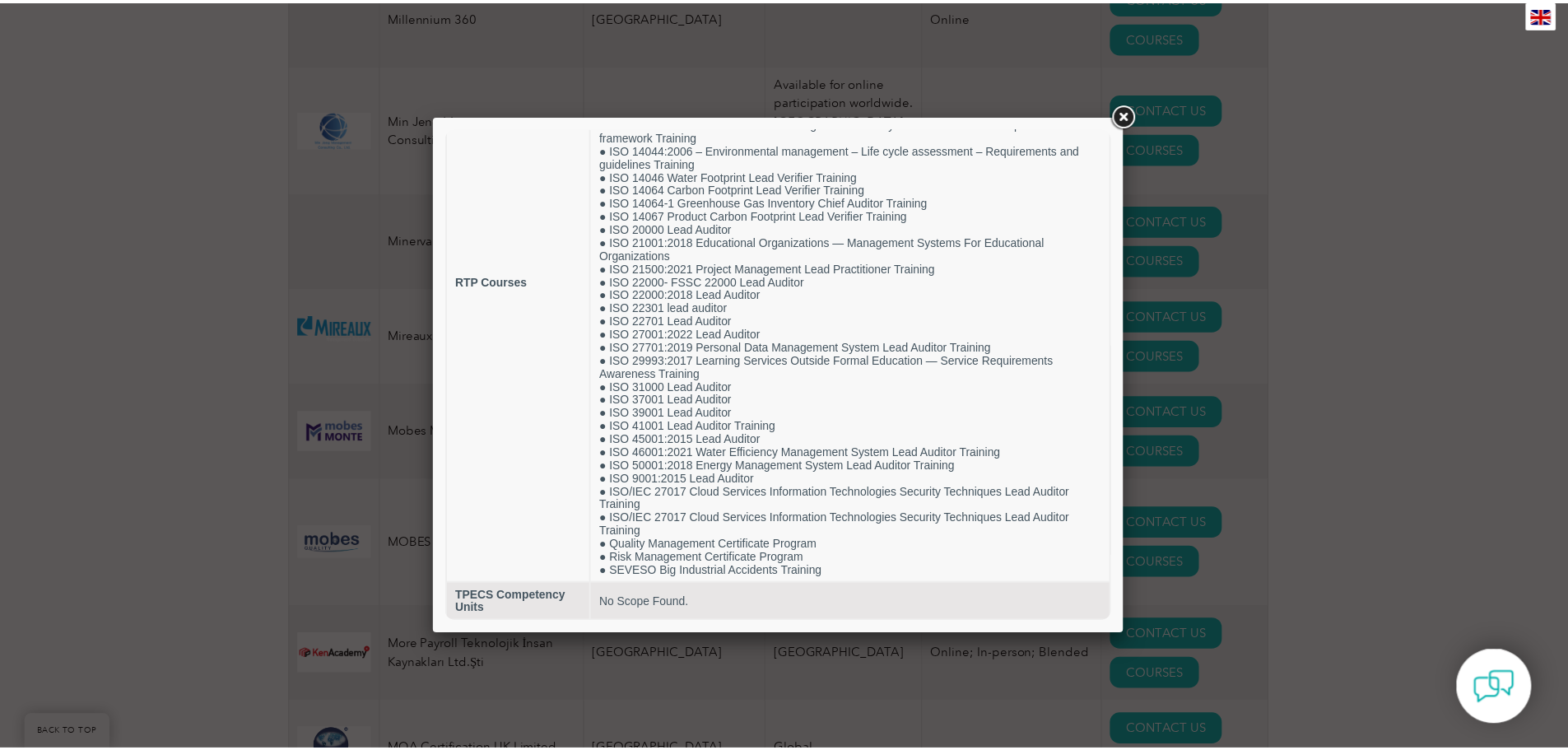
scroll to position [16134, 0]
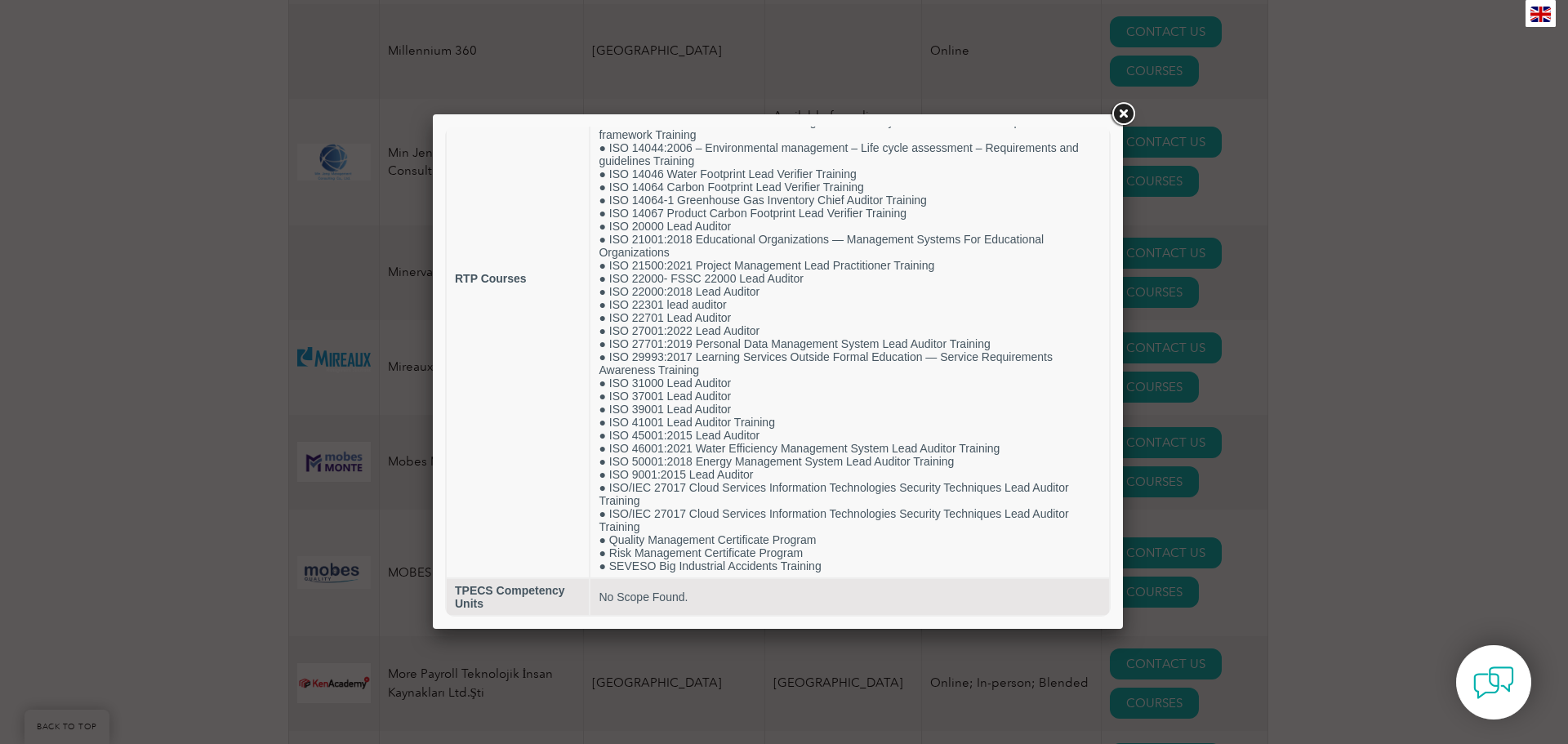
click at [1362, 217] on div at bounding box center [784, 372] width 1568 height 744
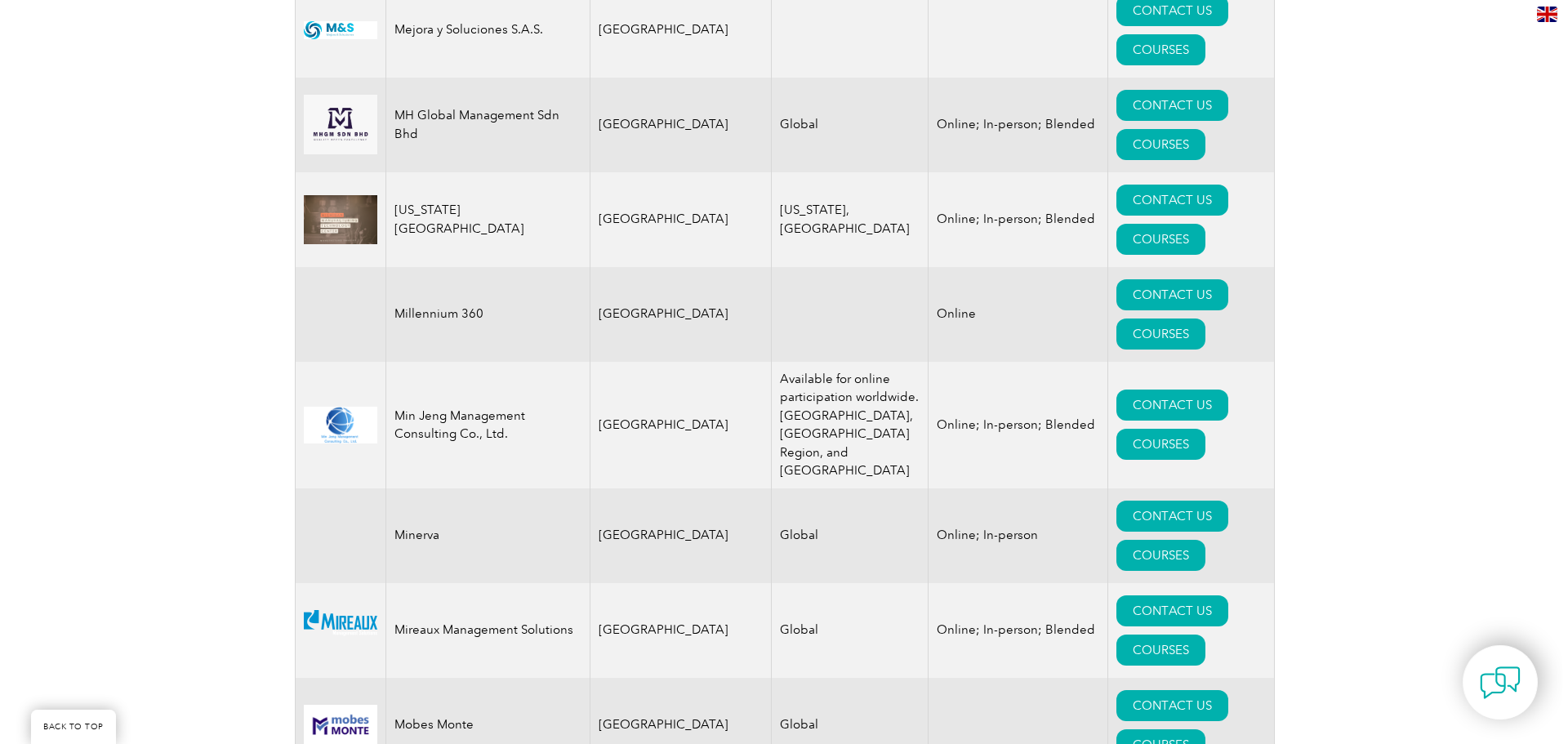
scroll to position [15732, 0]
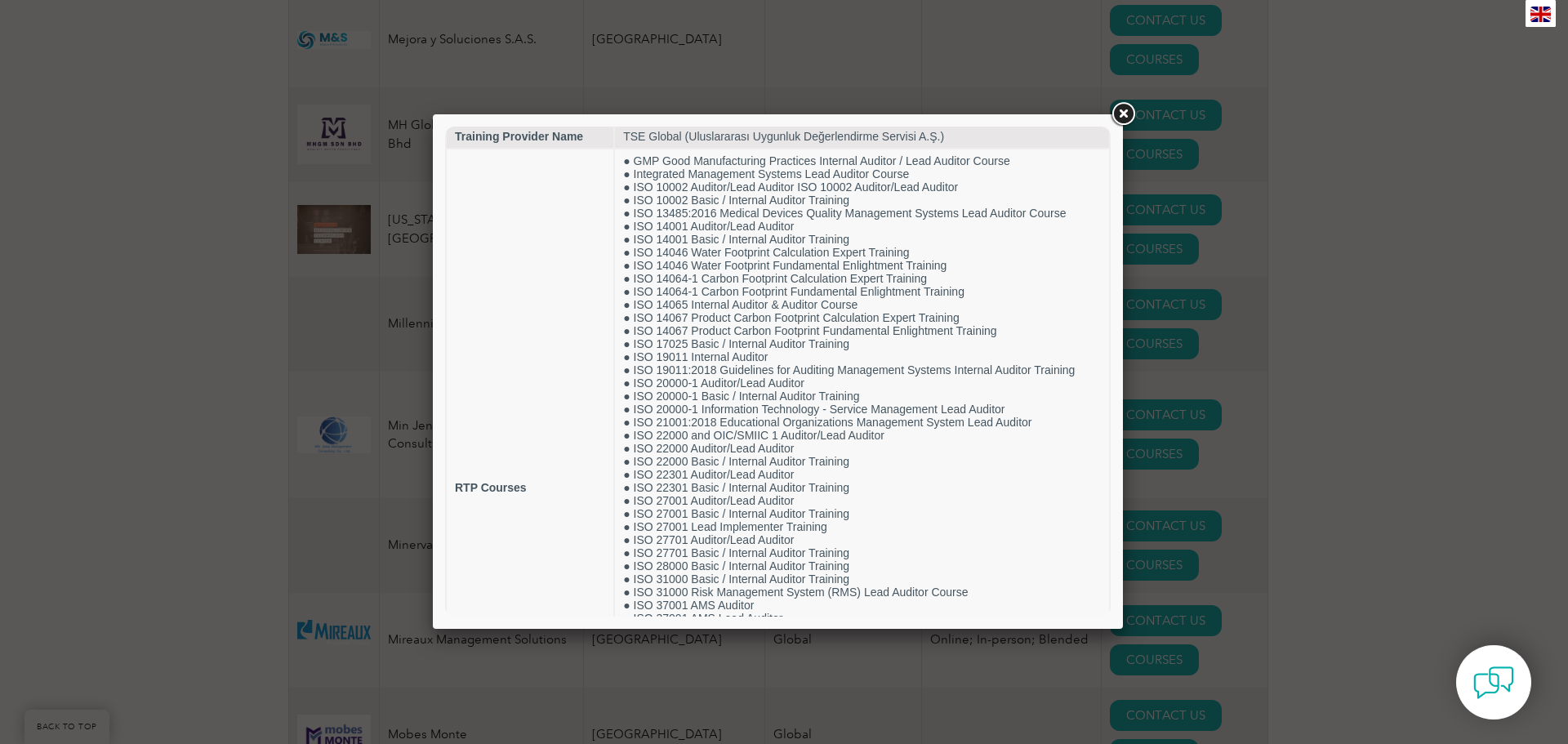
scroll to position [0, 0]
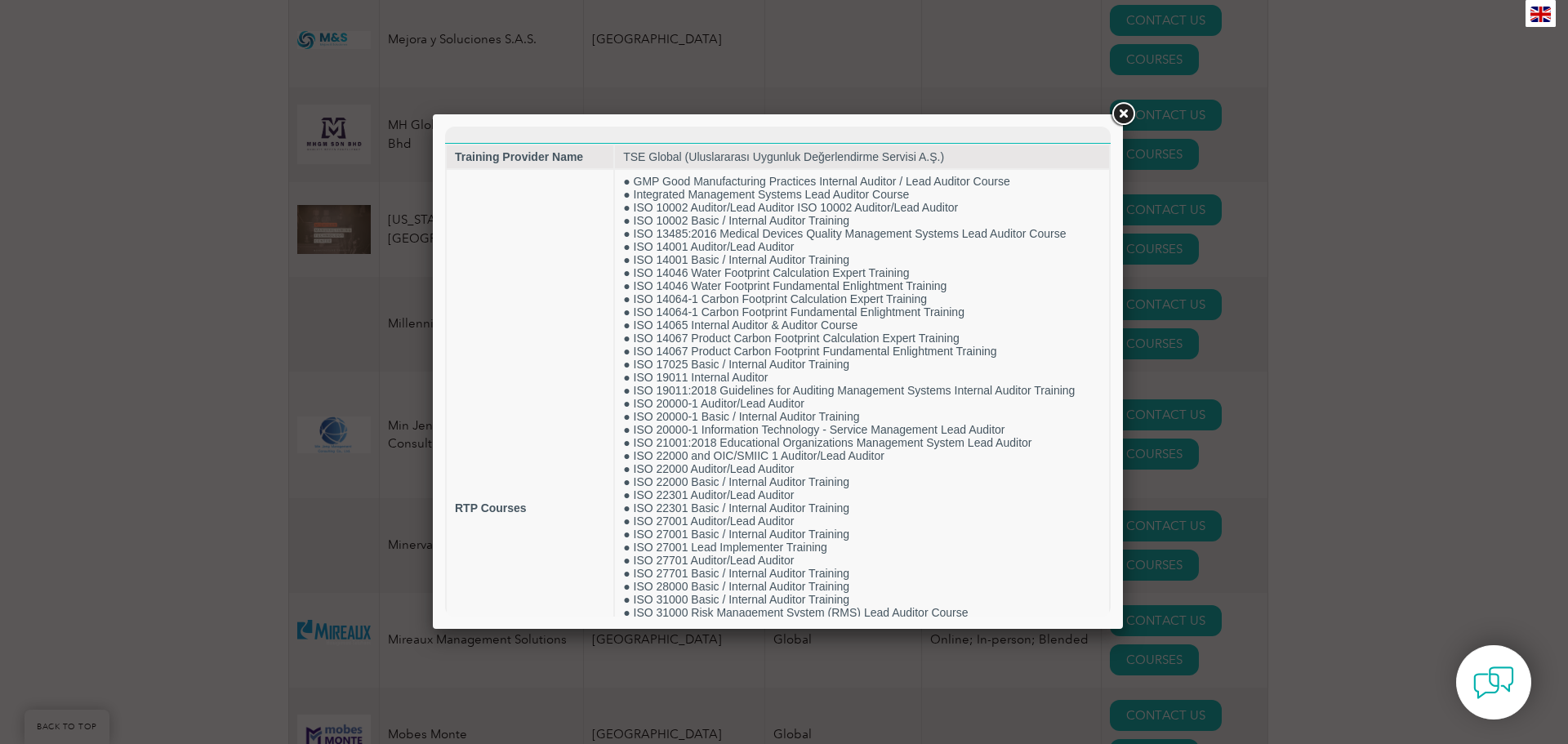
click at [1397, 327] on div at bounding box center [784, 372] width 1568 height 744
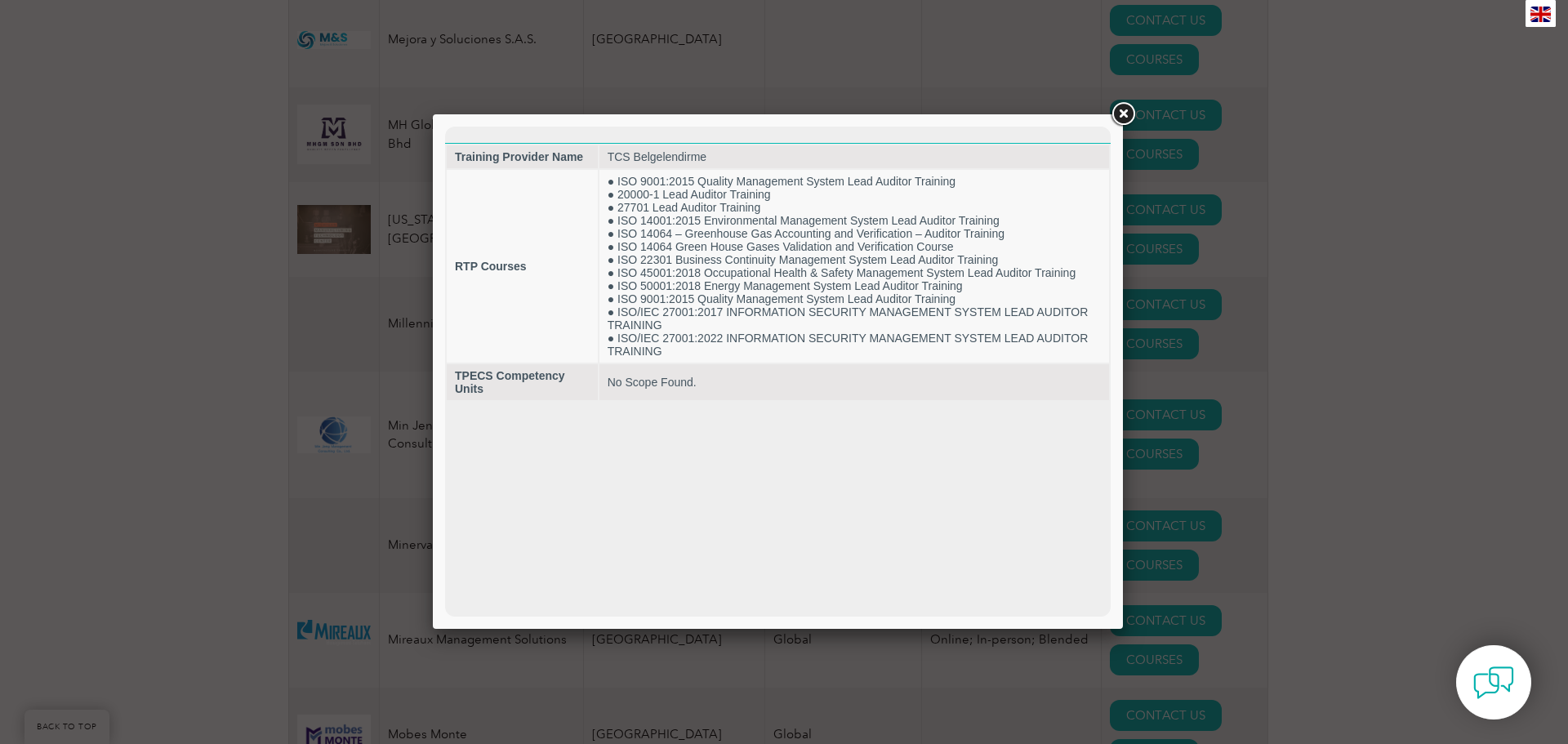
click at [1328, 319] on div at bounding box center [784, 372] width 1568 height 744
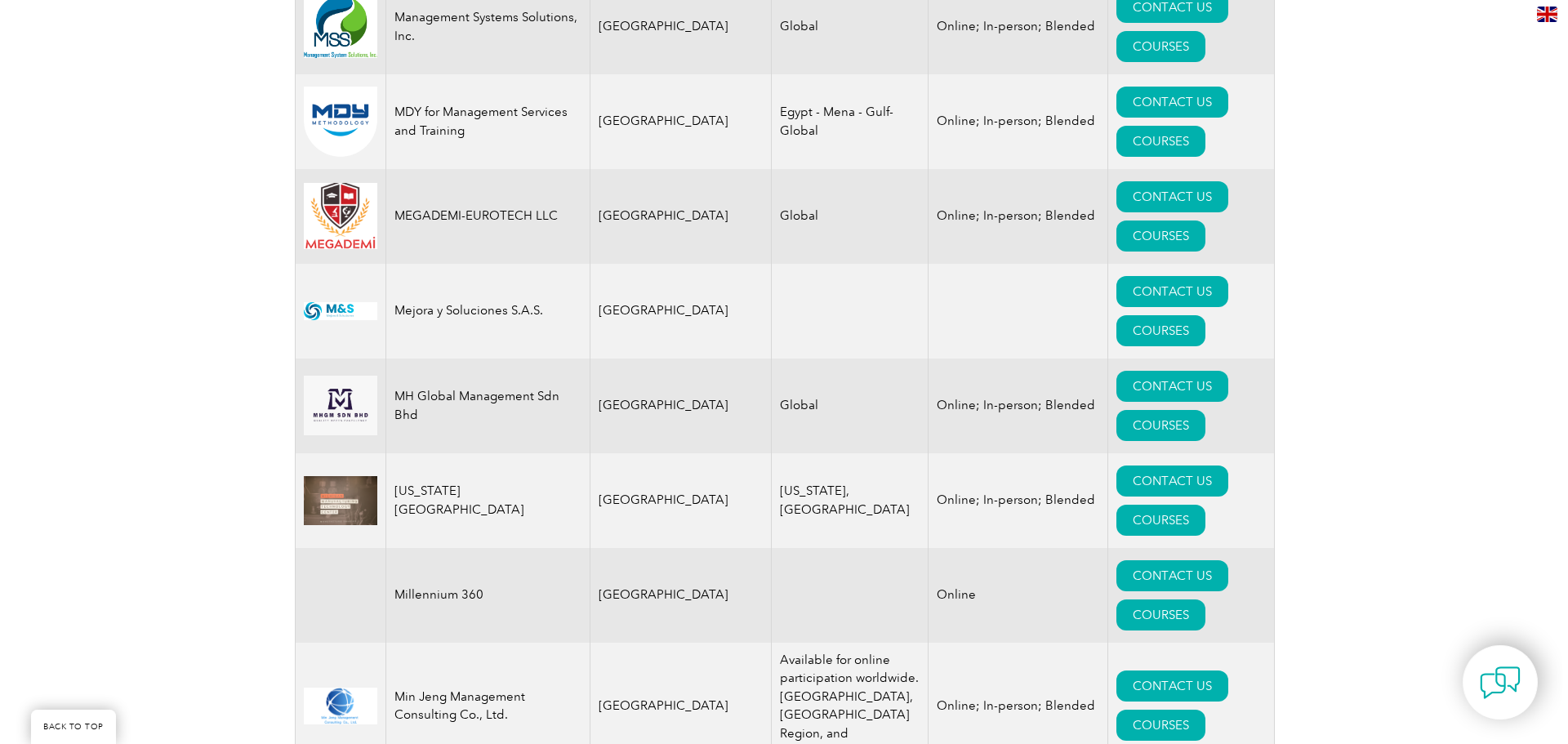
scroll to position [15459, 0]
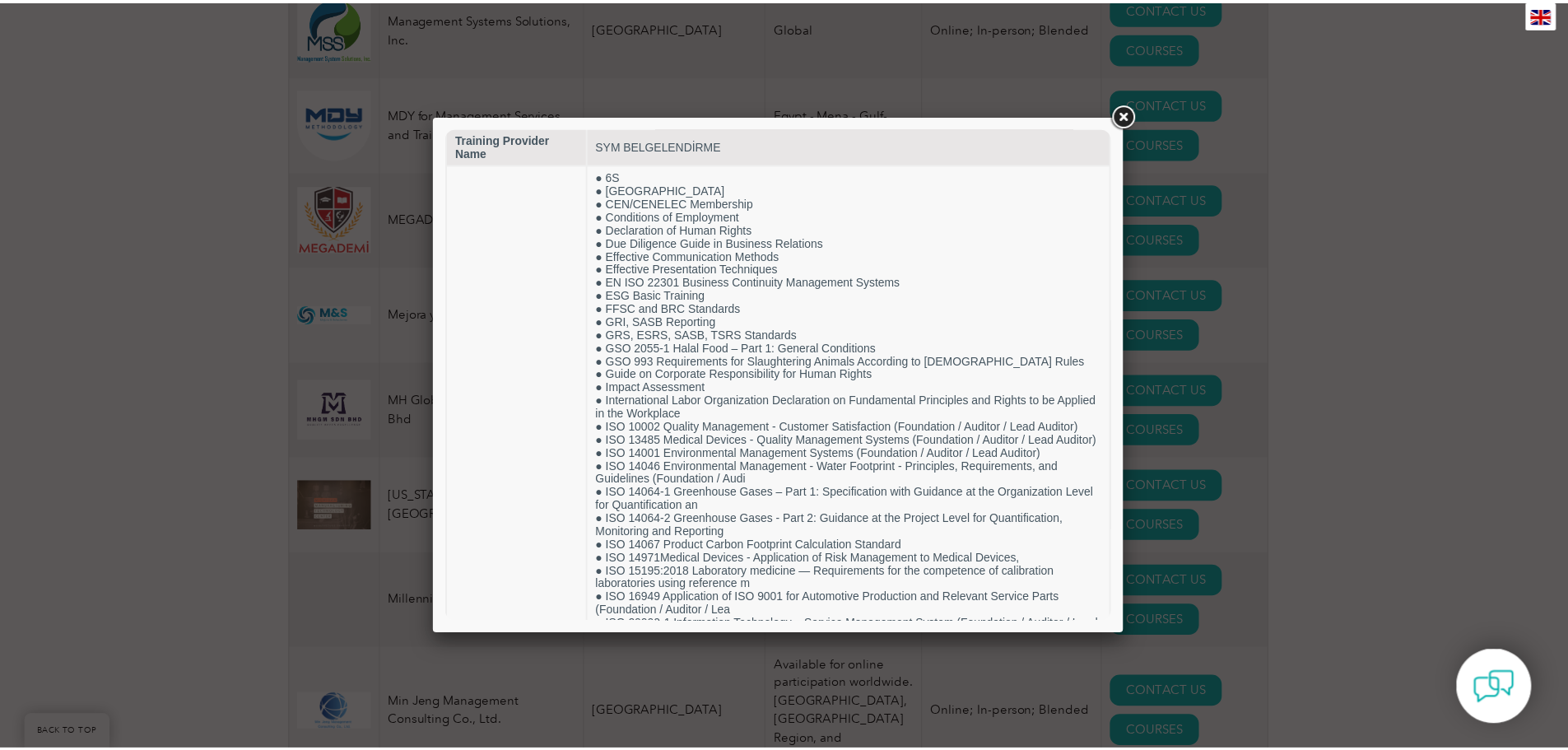
scroll to position [0, 0]
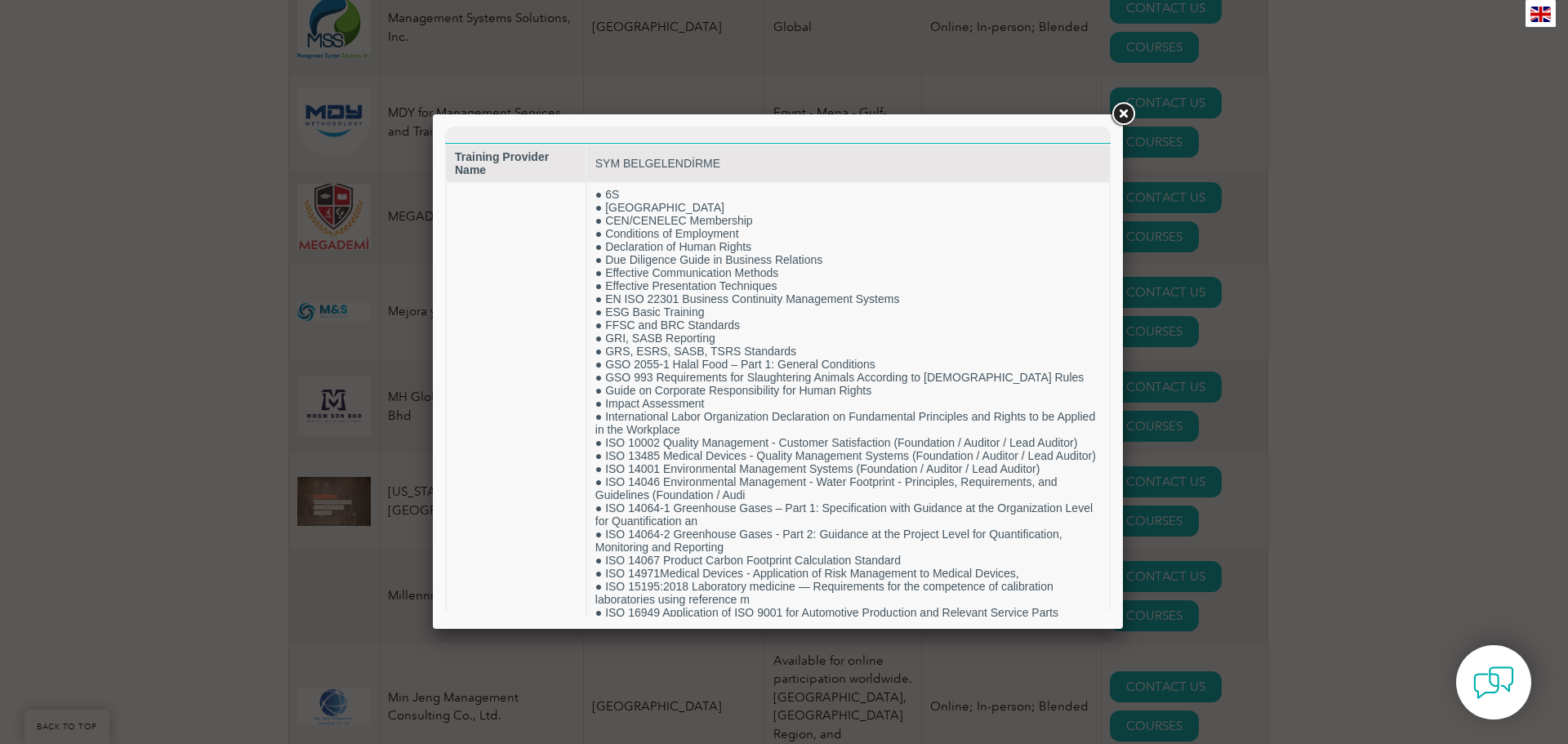
click at [1398, 261] on div at bounding box center [784, 372] width 1568 height 744
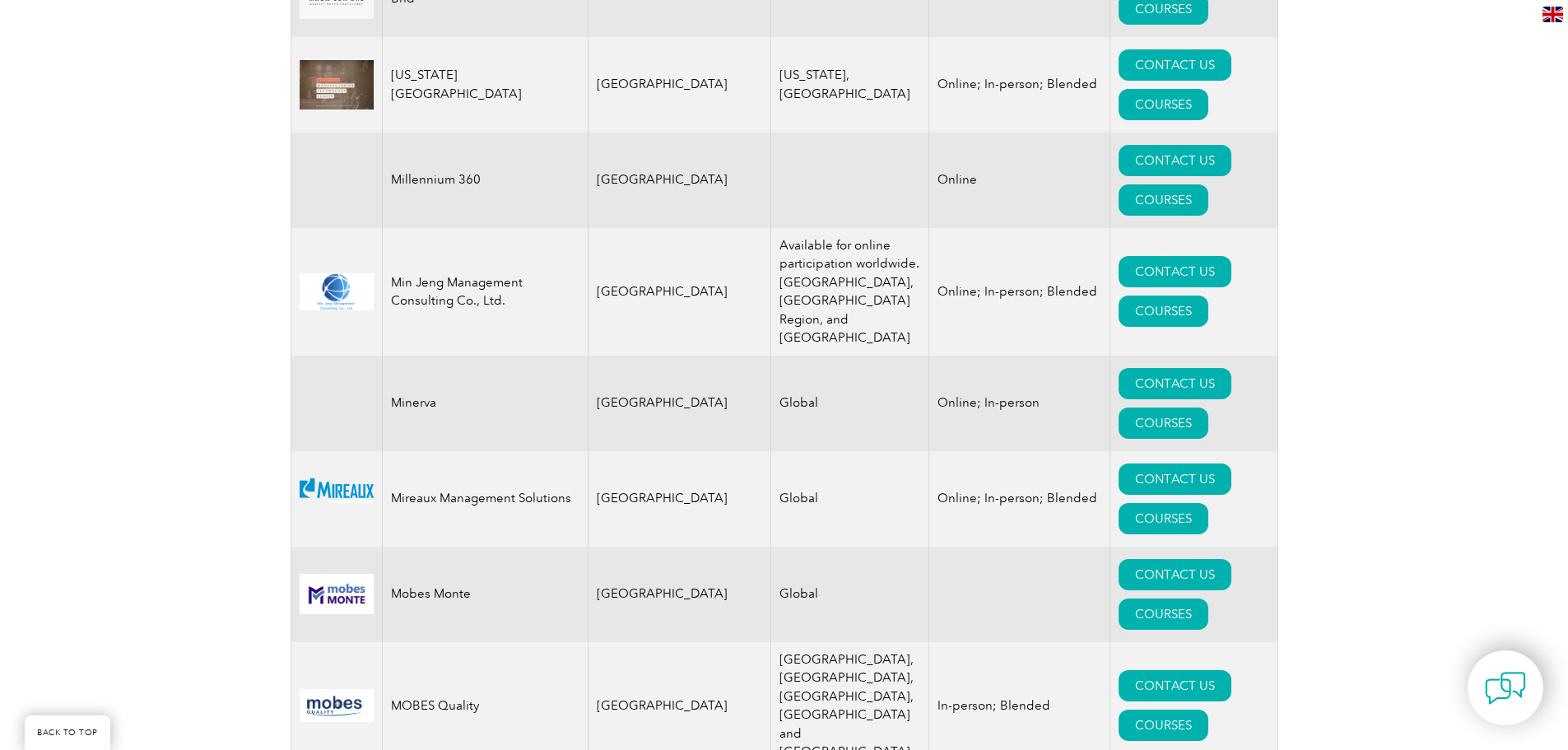
scroll to position [16026, 0]
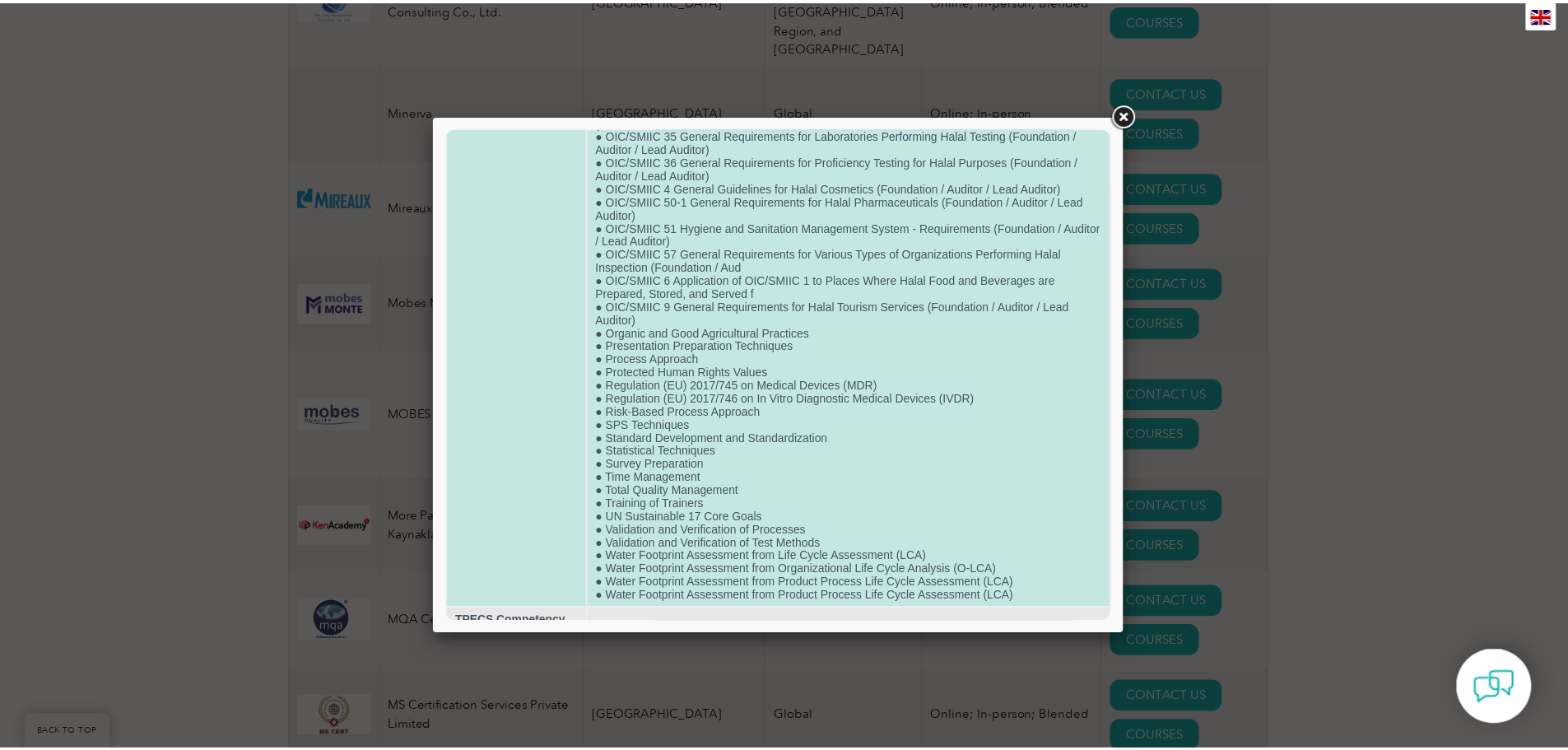
scroll to position [1892, 0]
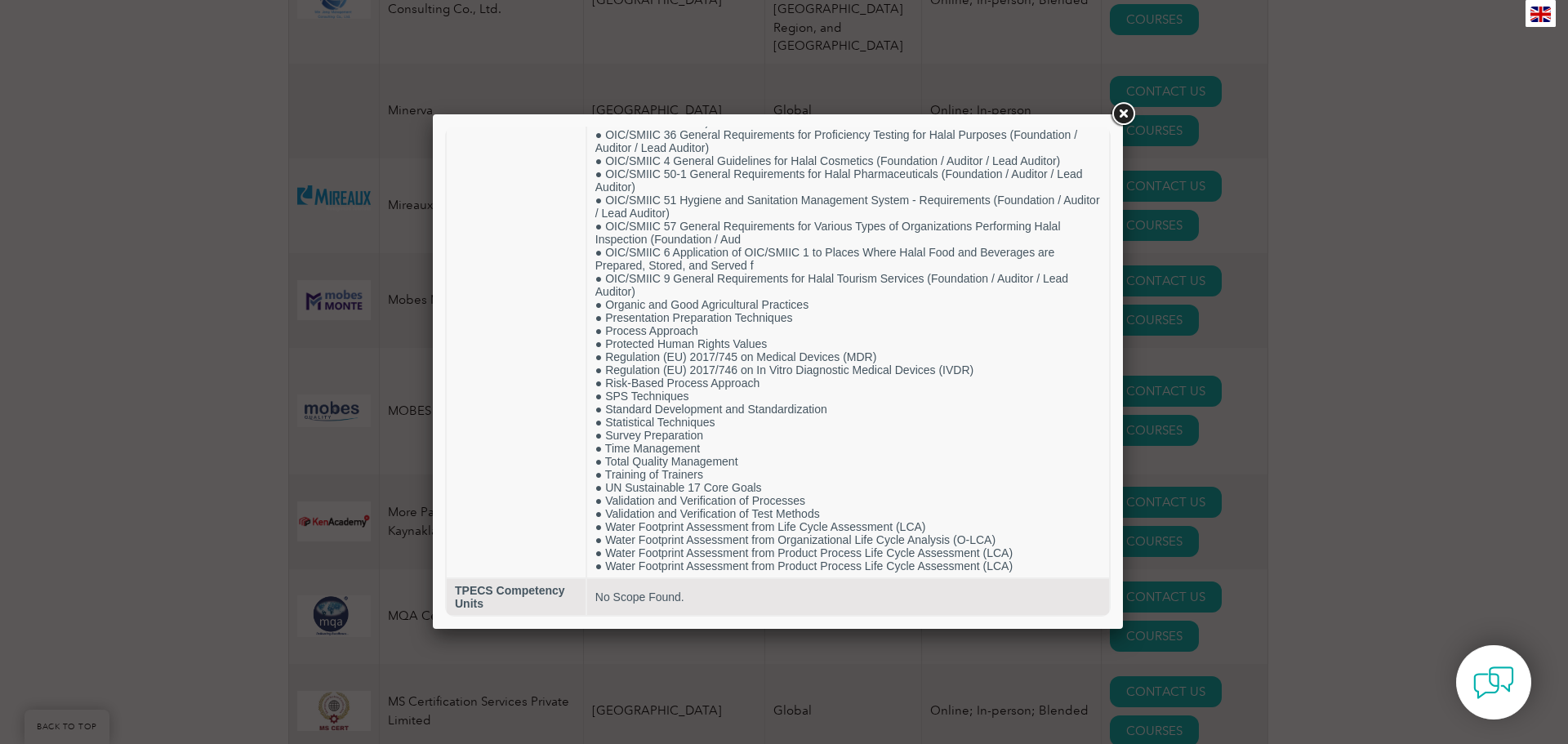
click at [1122, 112] on link at bounding box center [1122, 113] width 29 height 29
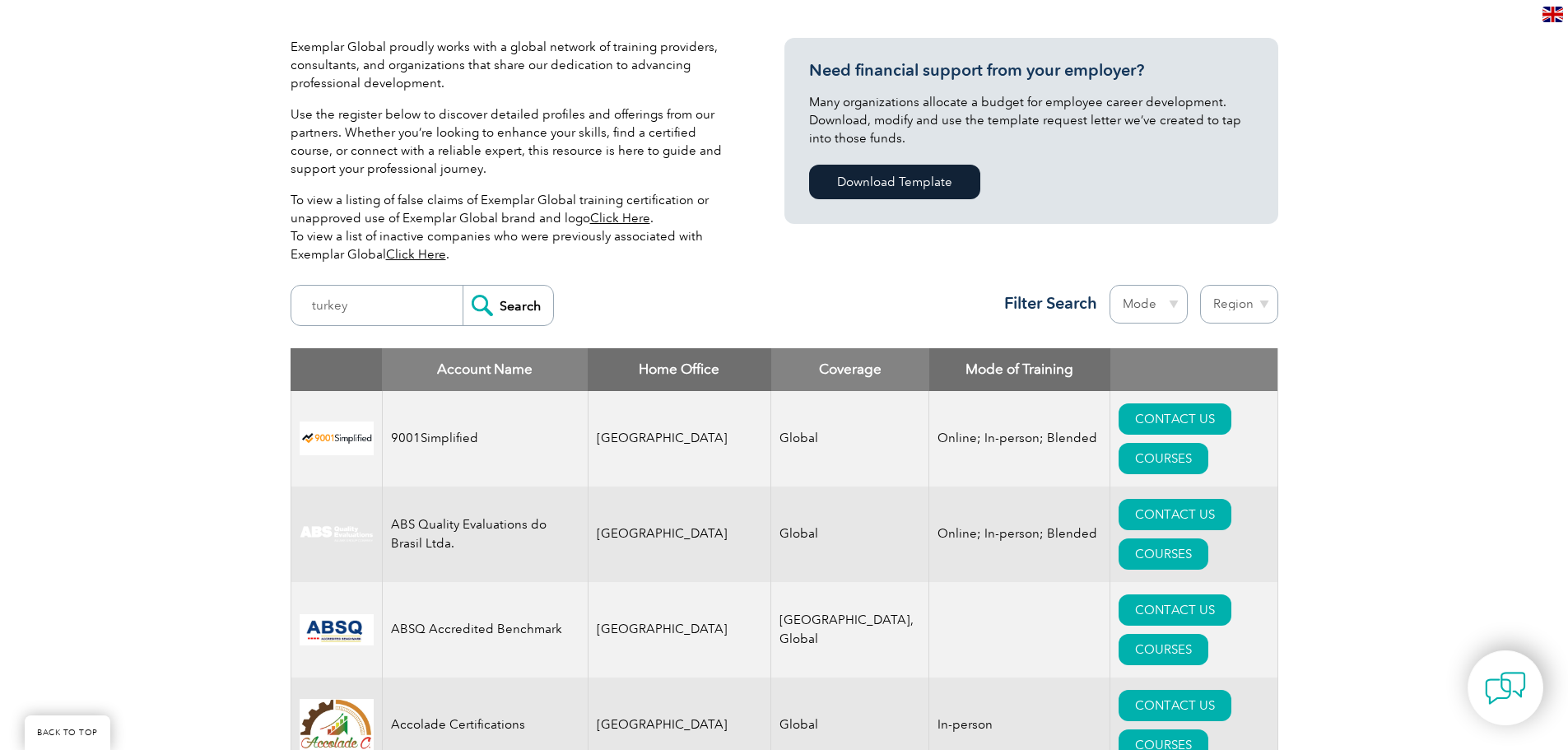
scroll to position [0, 0]
